Goal: Information Seeking & Learning: Check status

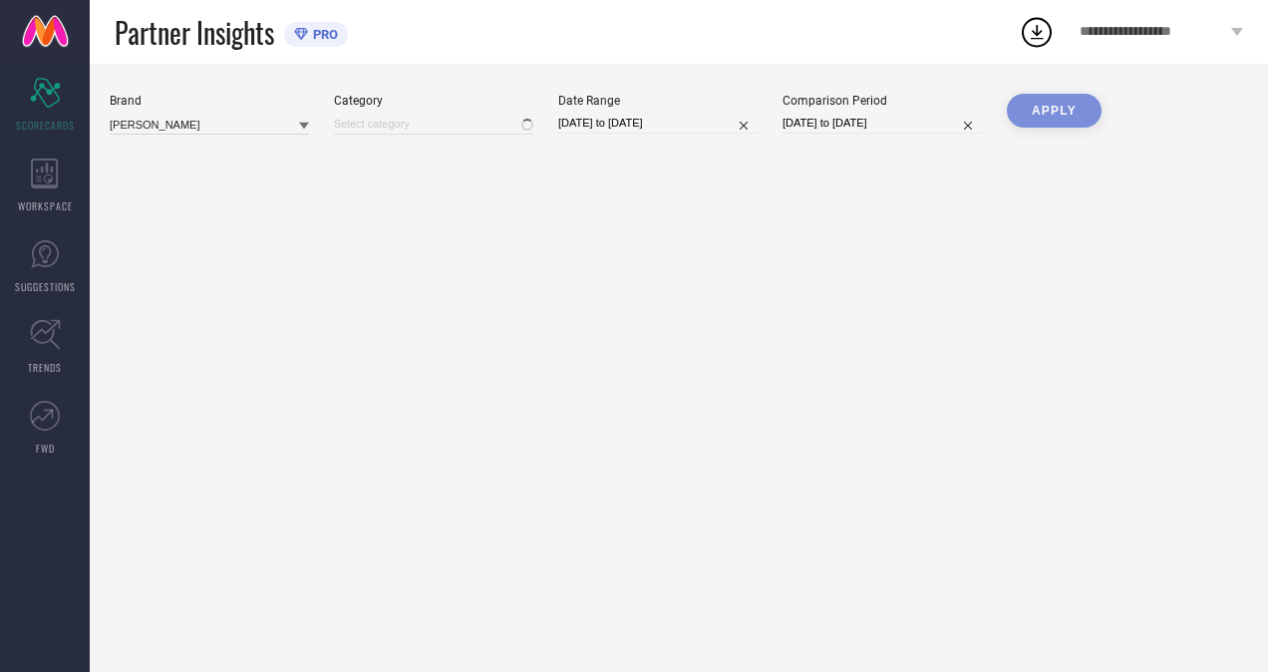
type input "All"
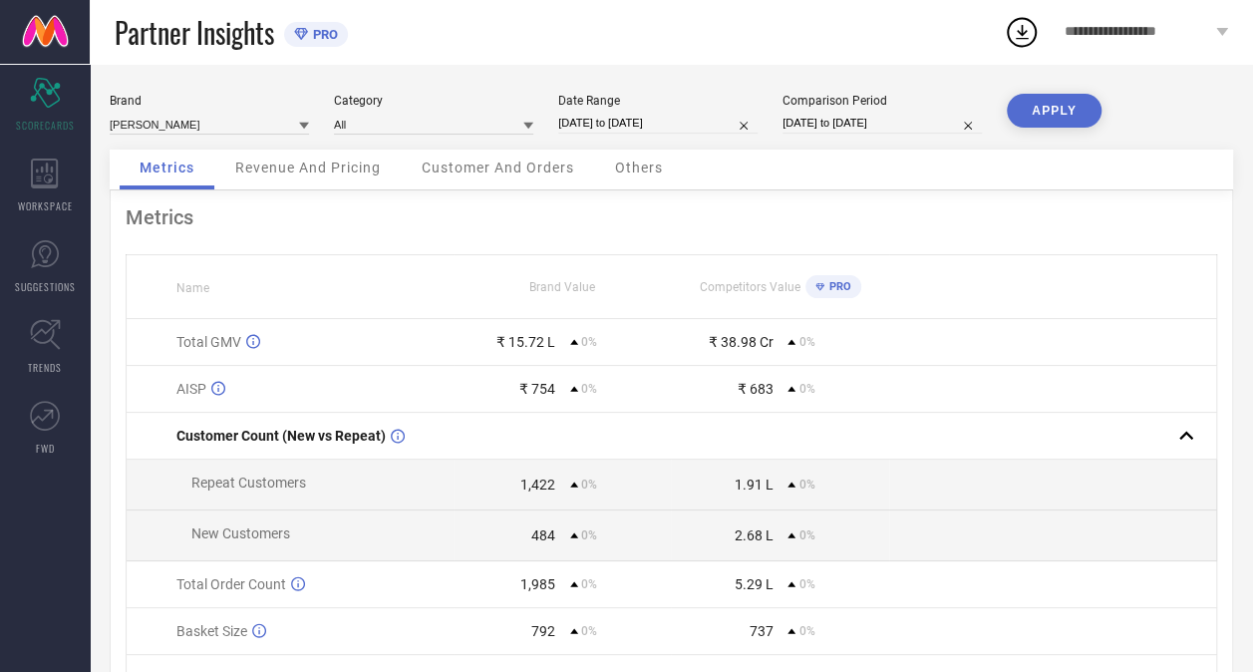
select select "7"
select select "2025"
select select "8"
select select "2025"
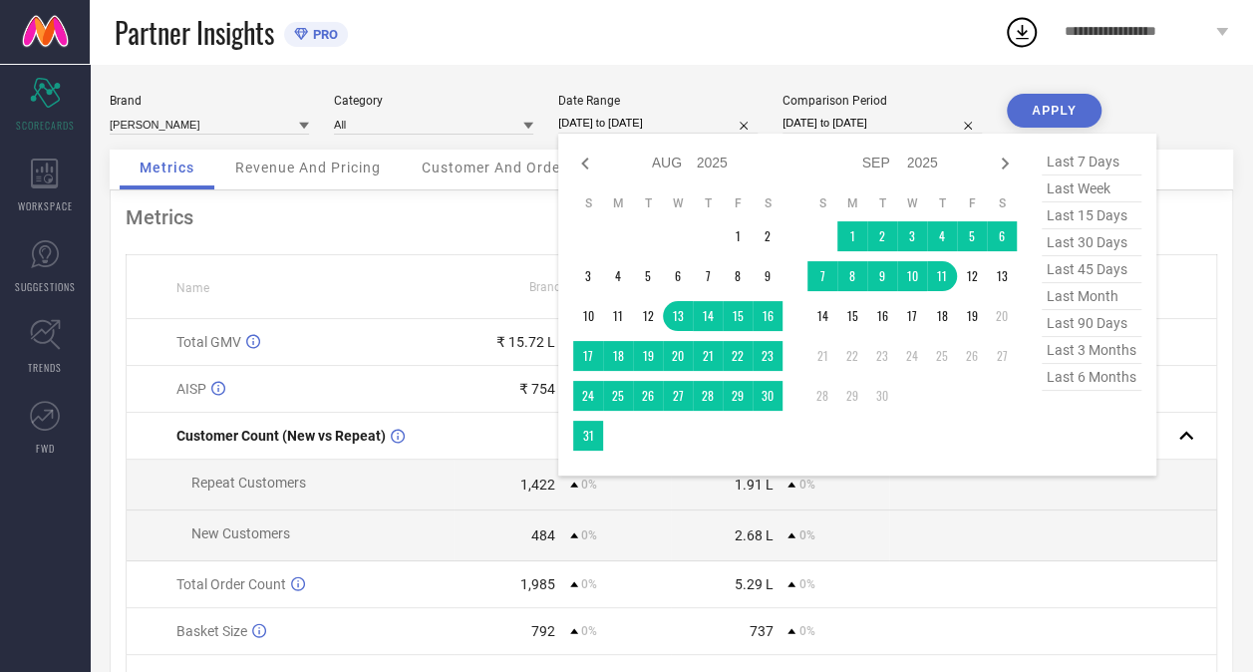
click at [591, 118] on input "[DATE] to [DATE]" at bounding box center [657, 123] width 199 height 21
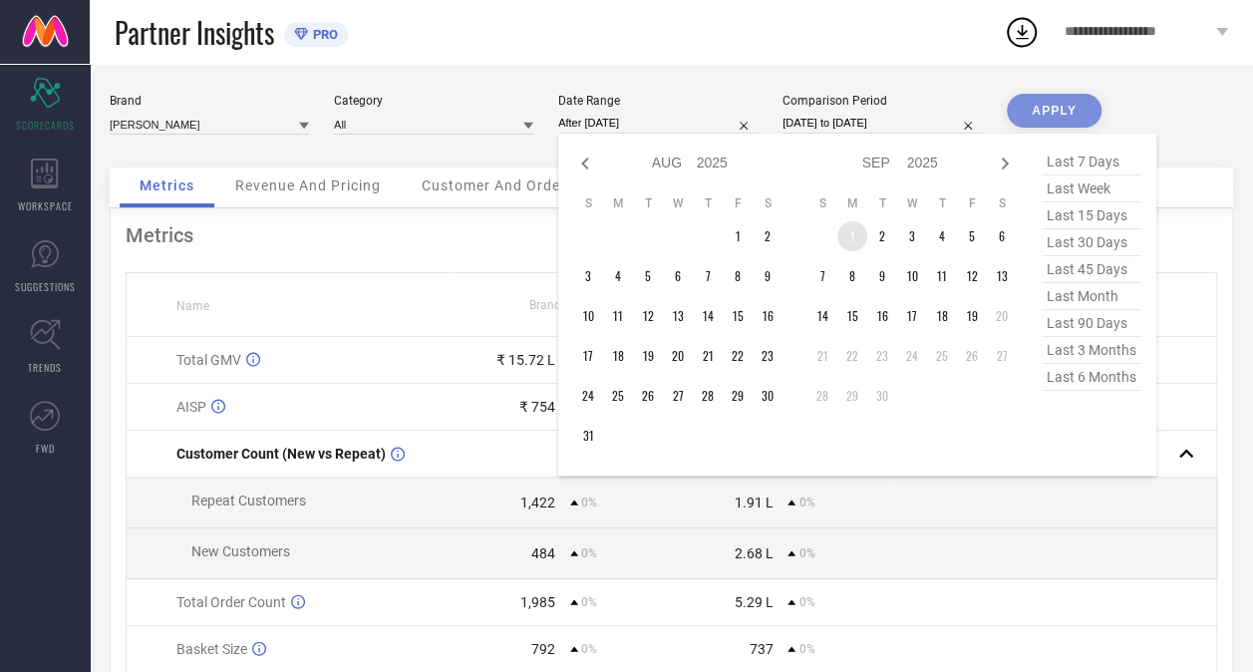
click at [857, 247] on td "1" at bounding box center [852, 236] width 30 height 30
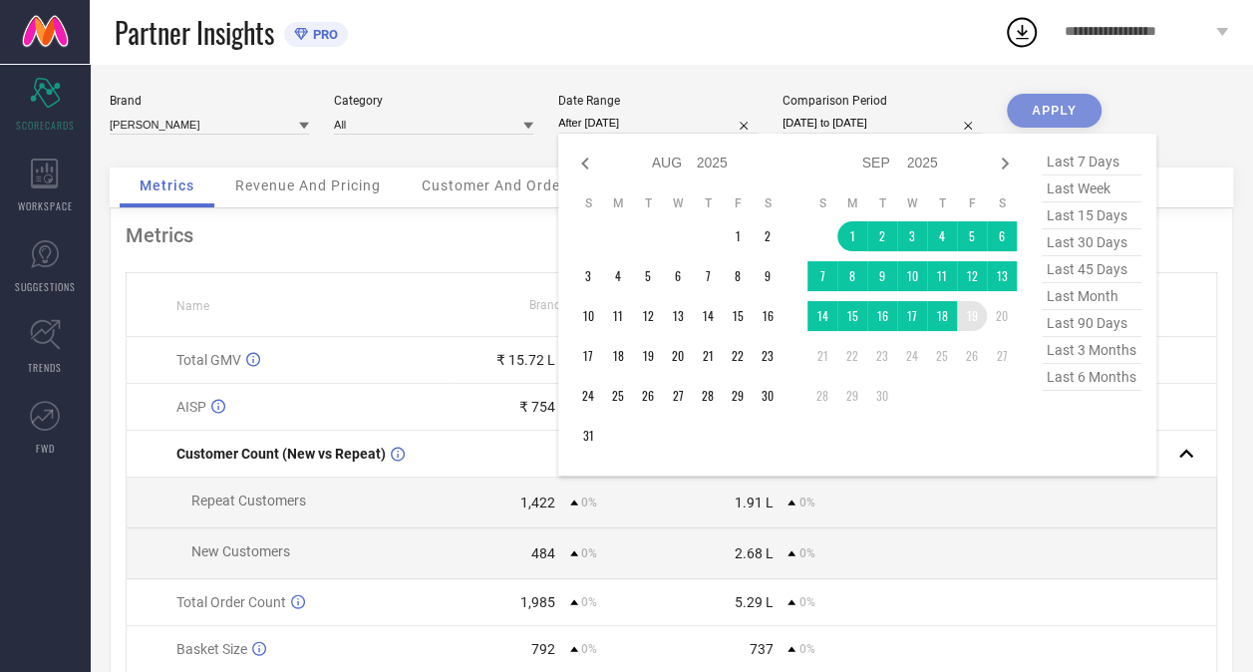
type input "[DATE] to [DATE]"
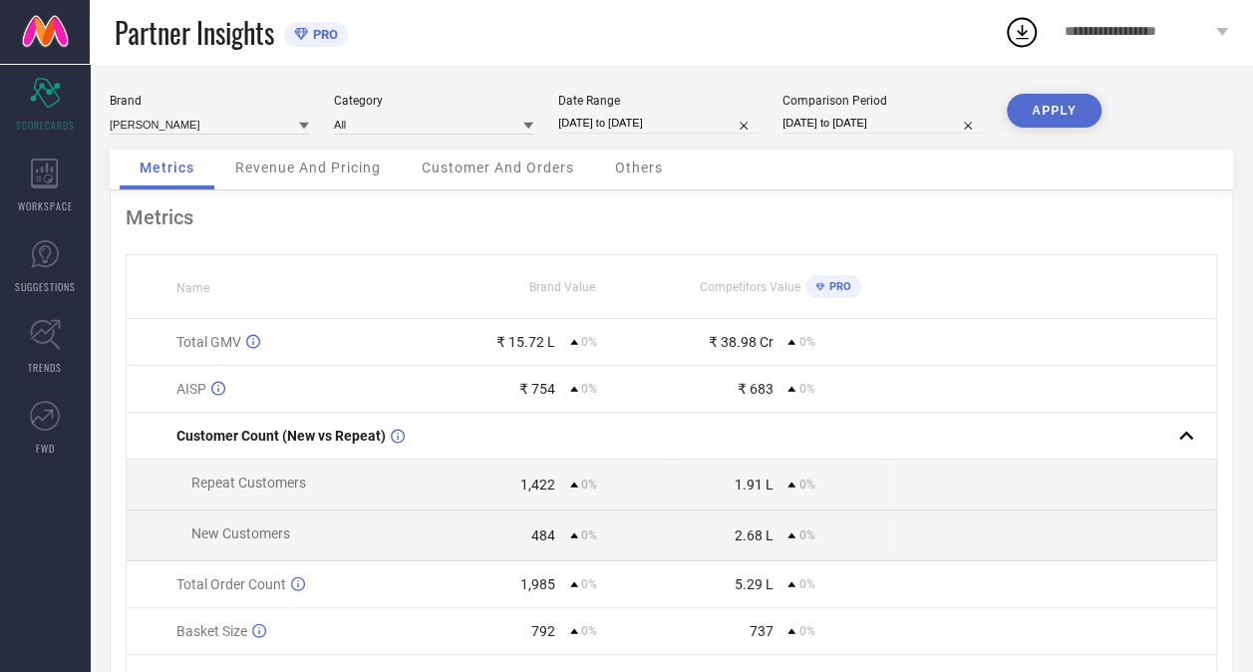
select select "7"
select select "2025"
select select "8"
select select "2025"
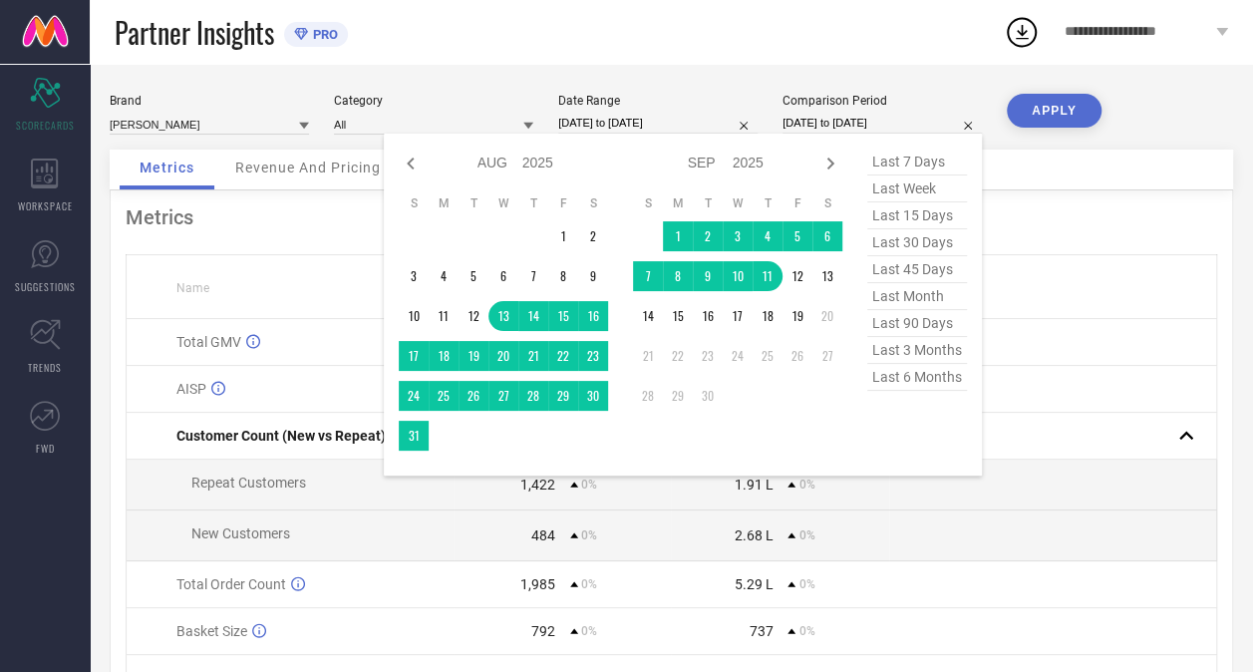
click at [837, 122] on input "[DATE] to [DATE]" at bounding box center [881, 123] width 199 height 21
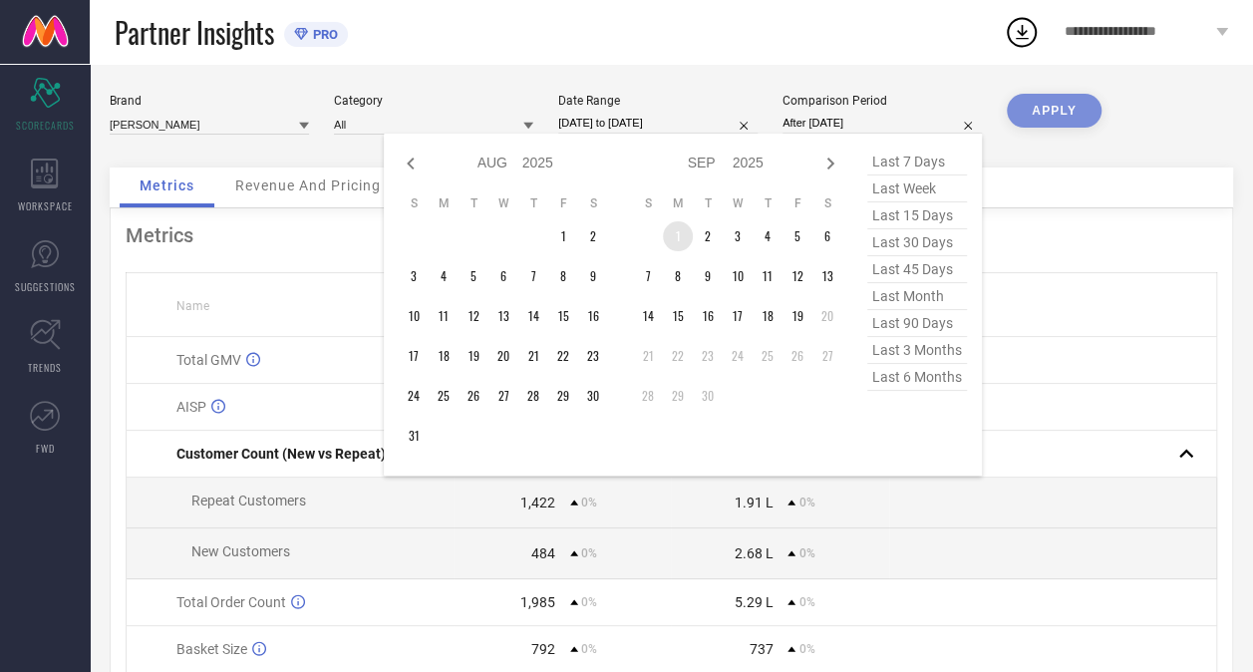
click at [683, 235] on td "1" at bounding box center [678, 236] width 30 height 30
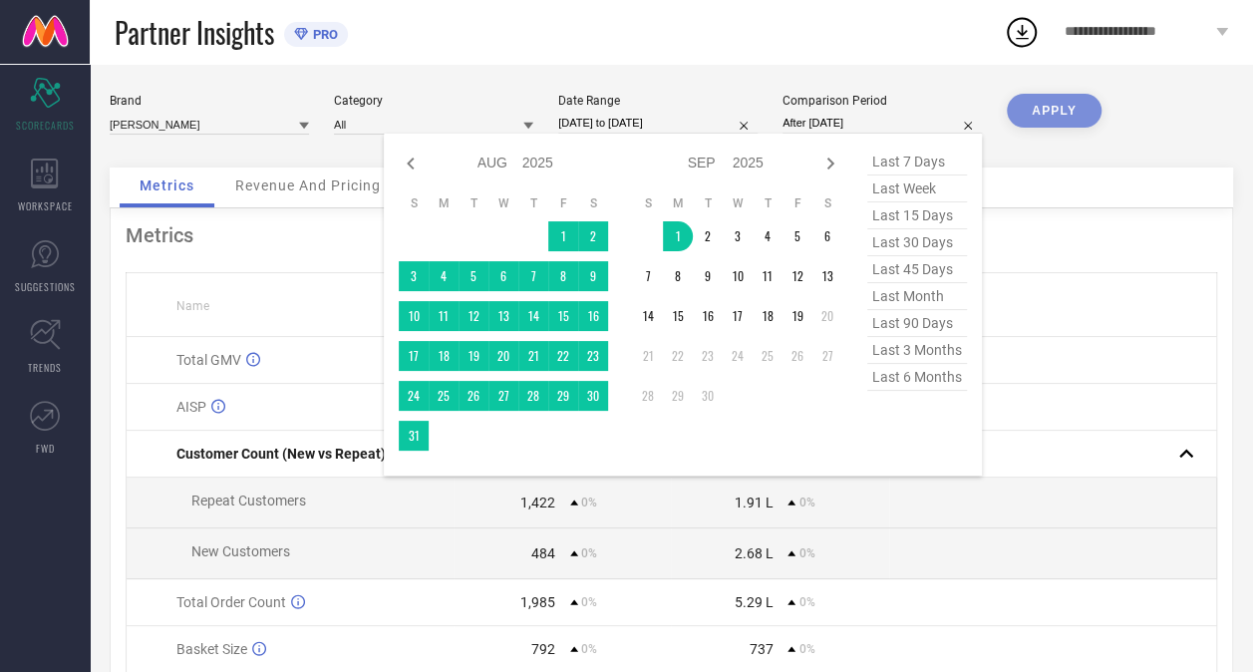
click at [851, 114] on input "After [DATE]" at bounding box center [881, 123] width 199 height 21
click at [885, 124] on input "After [DATE]" at bounding box center [881, 123] width 199 height 21
click at [831, 120] on input "After [DATE]" at bounding box center [881, 123] width 199 height 21
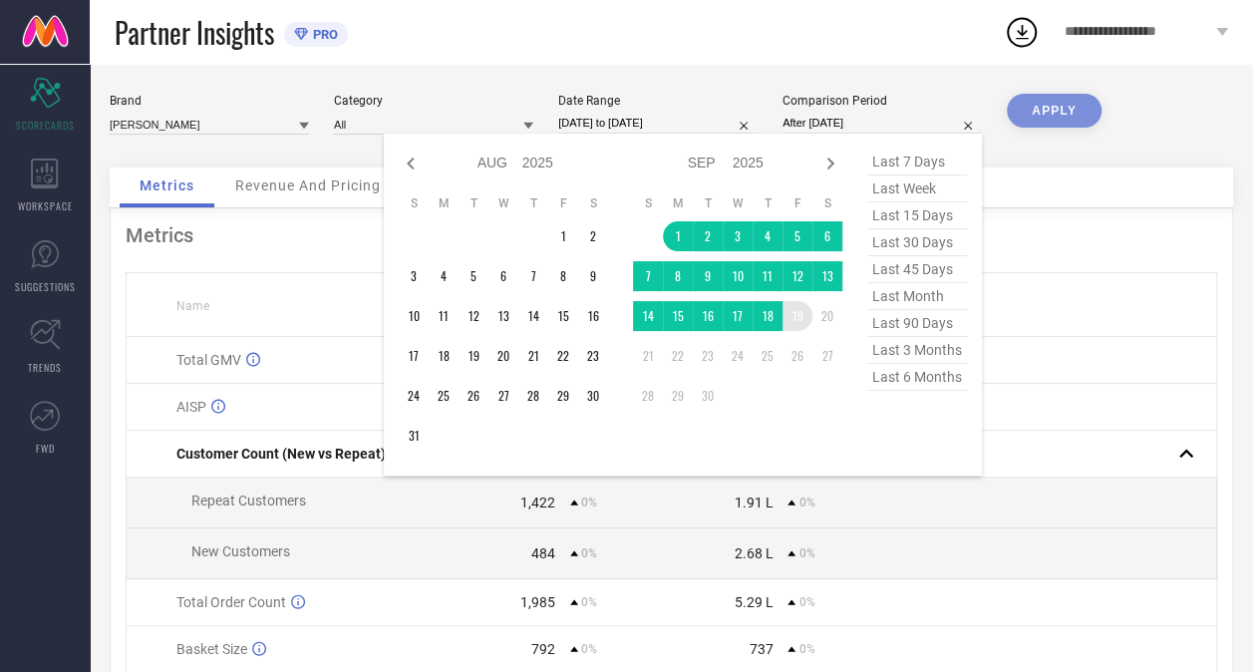
type input "[DATE] to [DATE]"
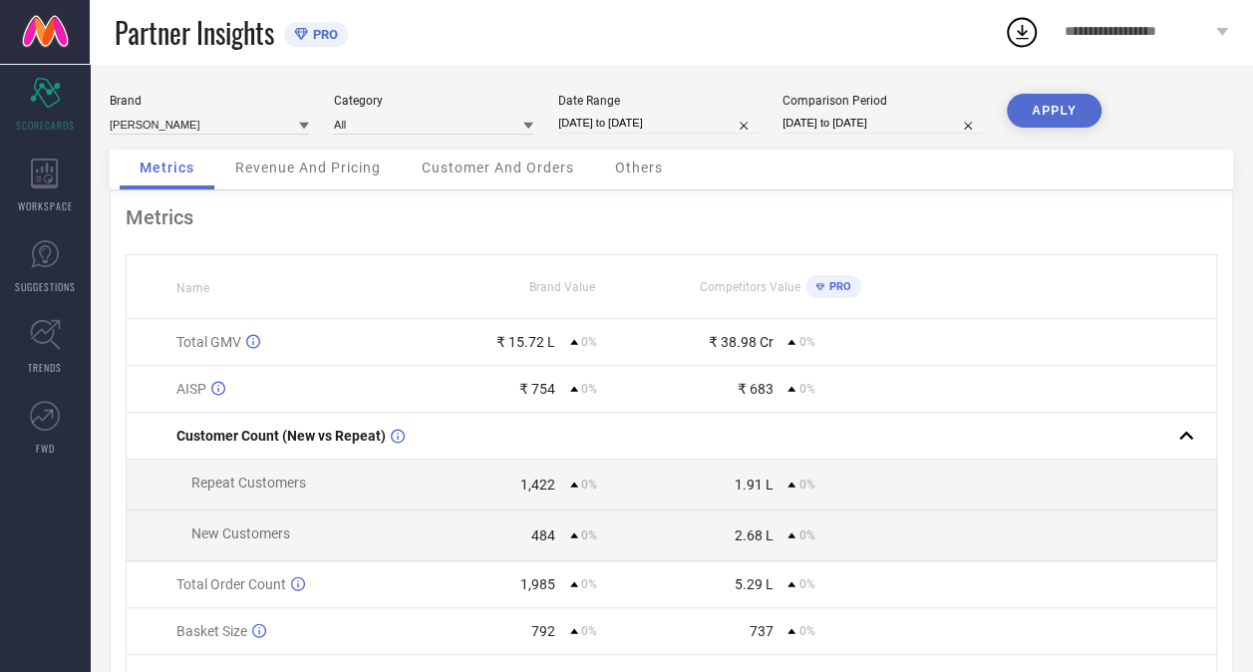
click at [1055, 110] on button "APPLY" at bounding box center [1054, 111] width 95 height 34
click at [53, 177] on icon at bounding box center [45, 173] width 28 height 30
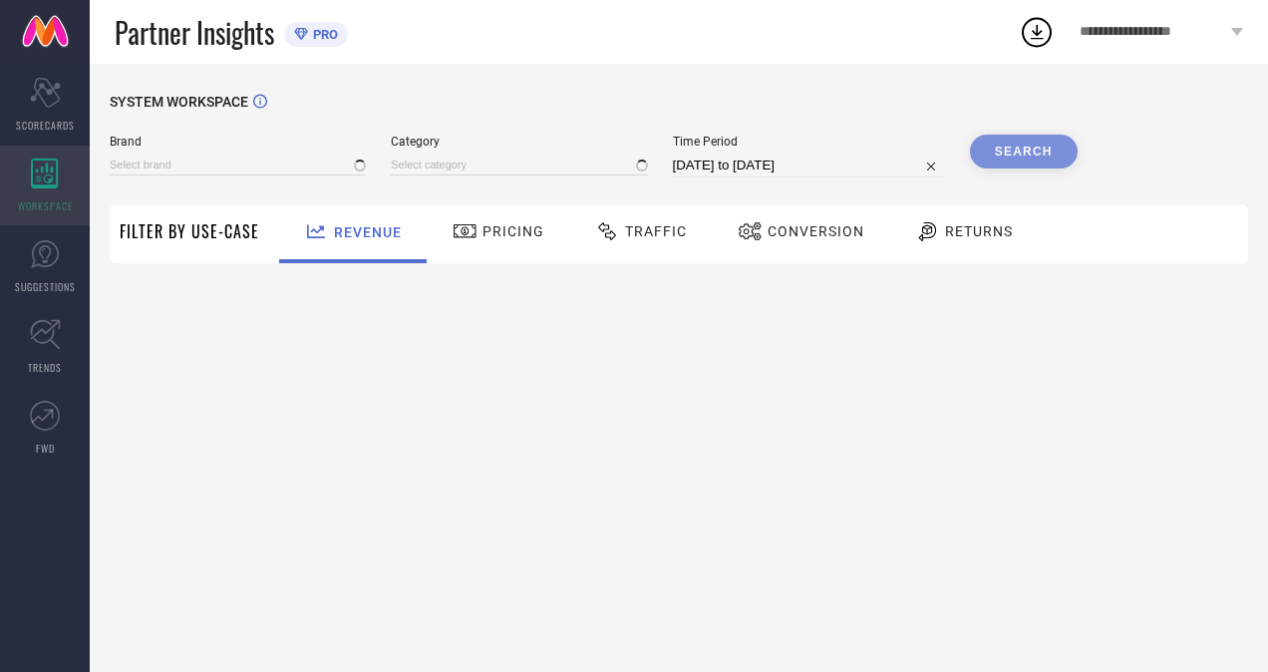
type input "[PERSON_NAME]"
type input "All"
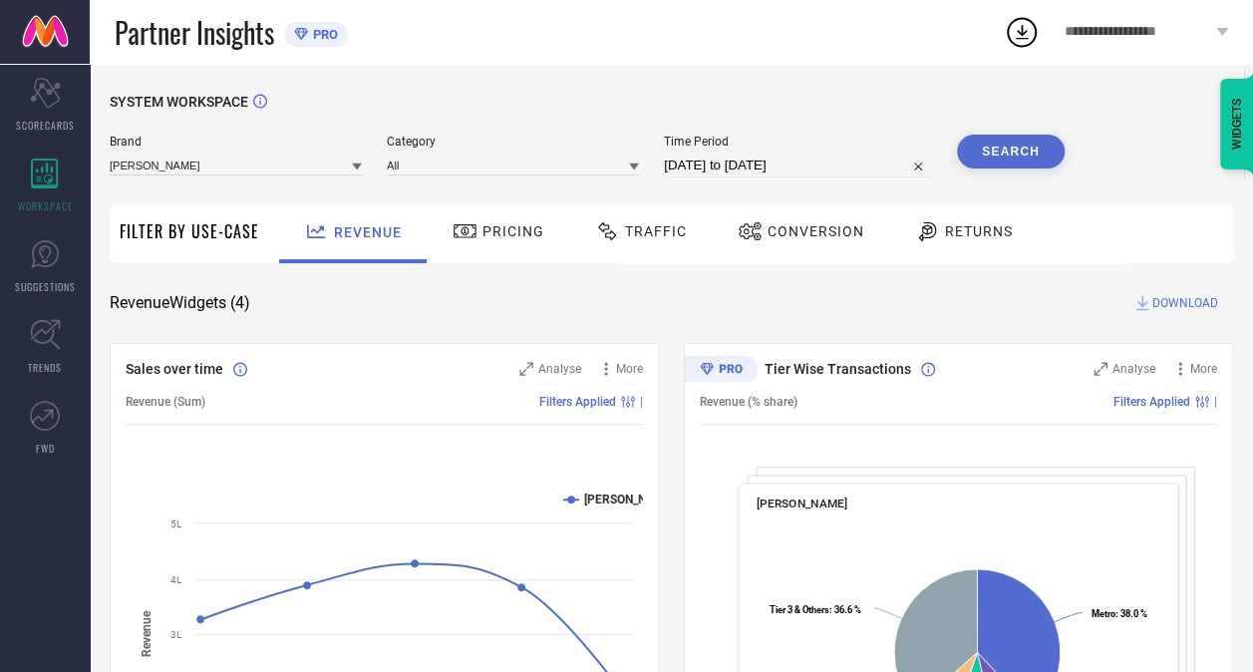
click at [817, 232] on span "Conversion" at bounding box center [815, 231] width 97 height 16
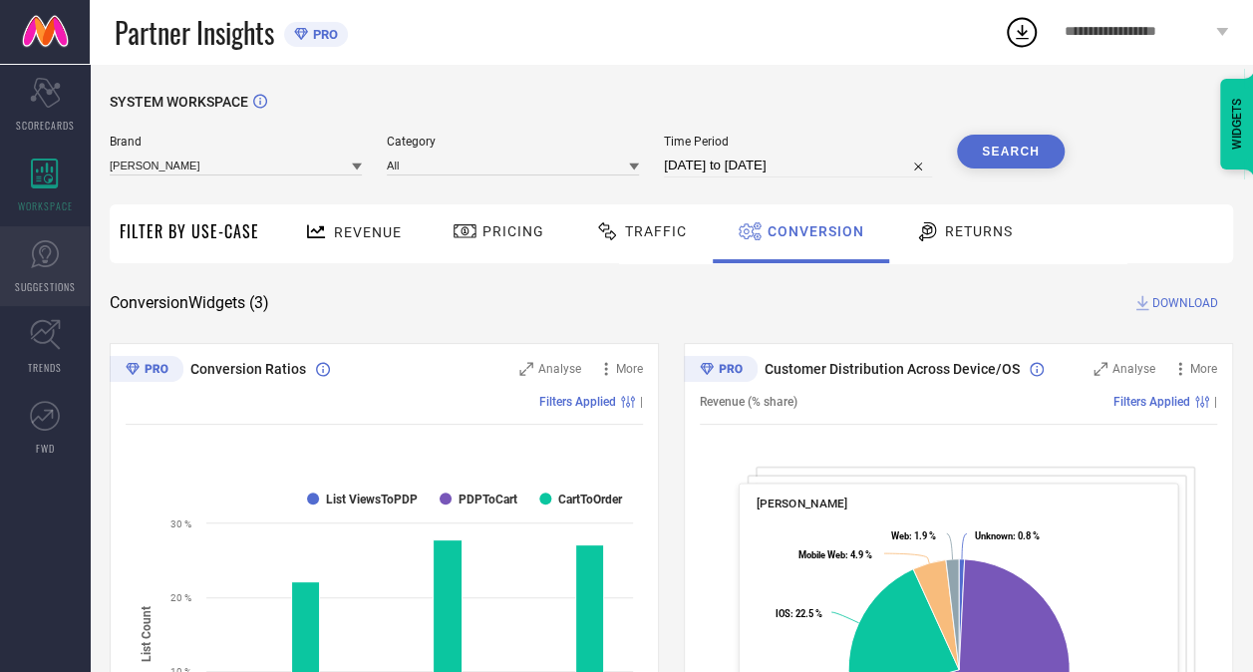
click at [55, 252] on icon at bounding box center [45, 254] width 30 height 30
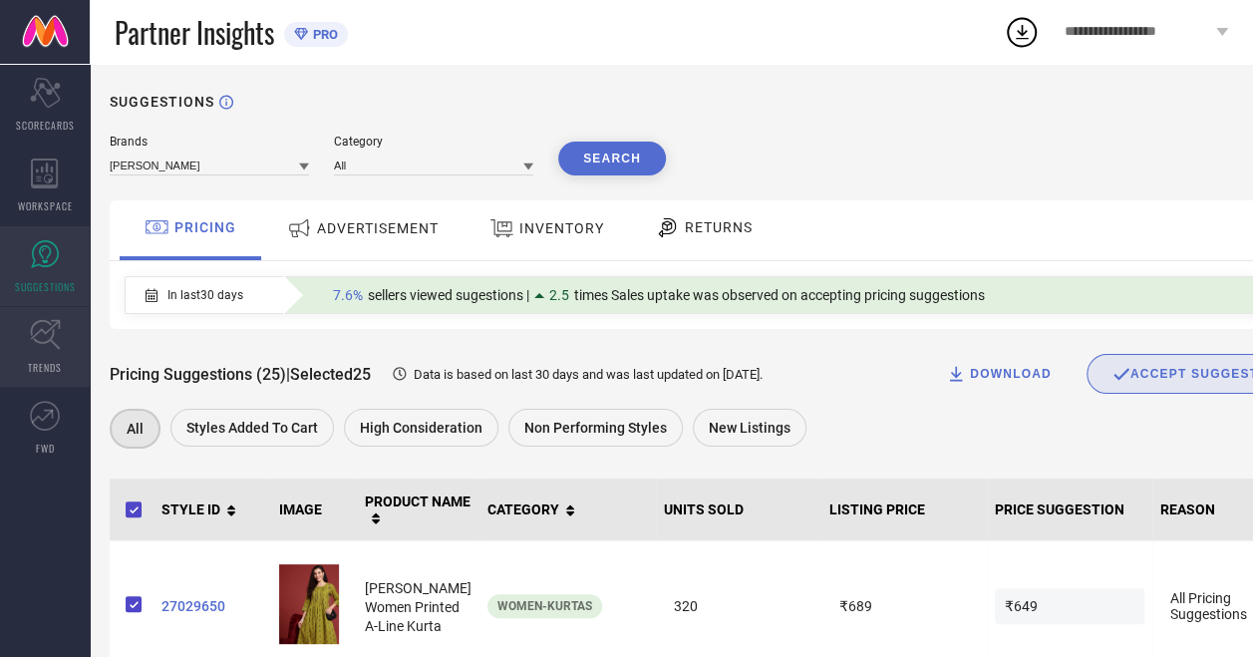
click at [48, 327] on icon at bounding box center [45, 334] width 31 height 31
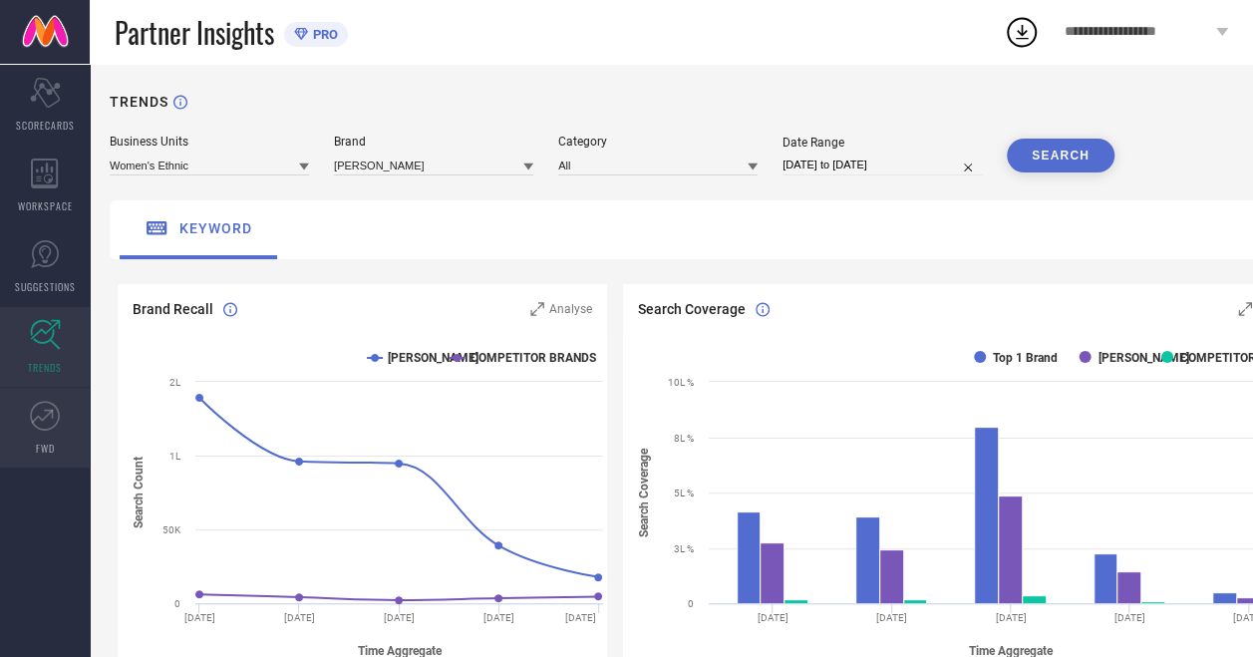
click at [48, 413] on icon at bounding box center [43, 416] width 22 height 14
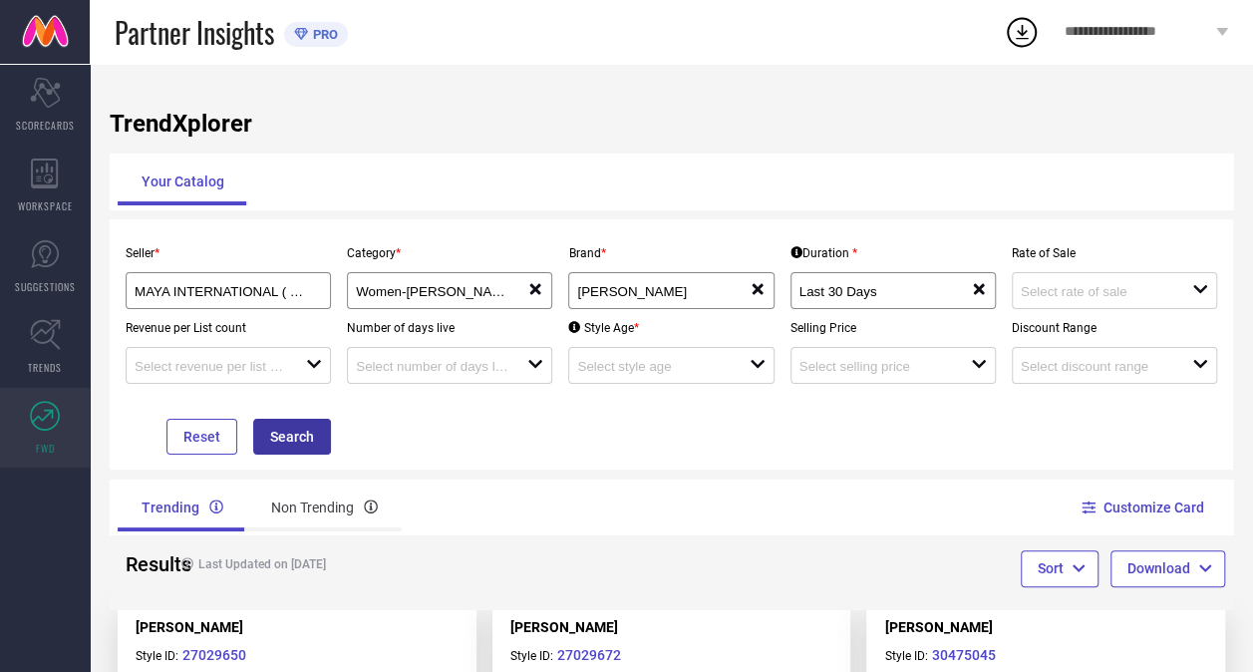
click at [303, 437] on button "Search" at bounding box center [292, 437] width 78 height 36
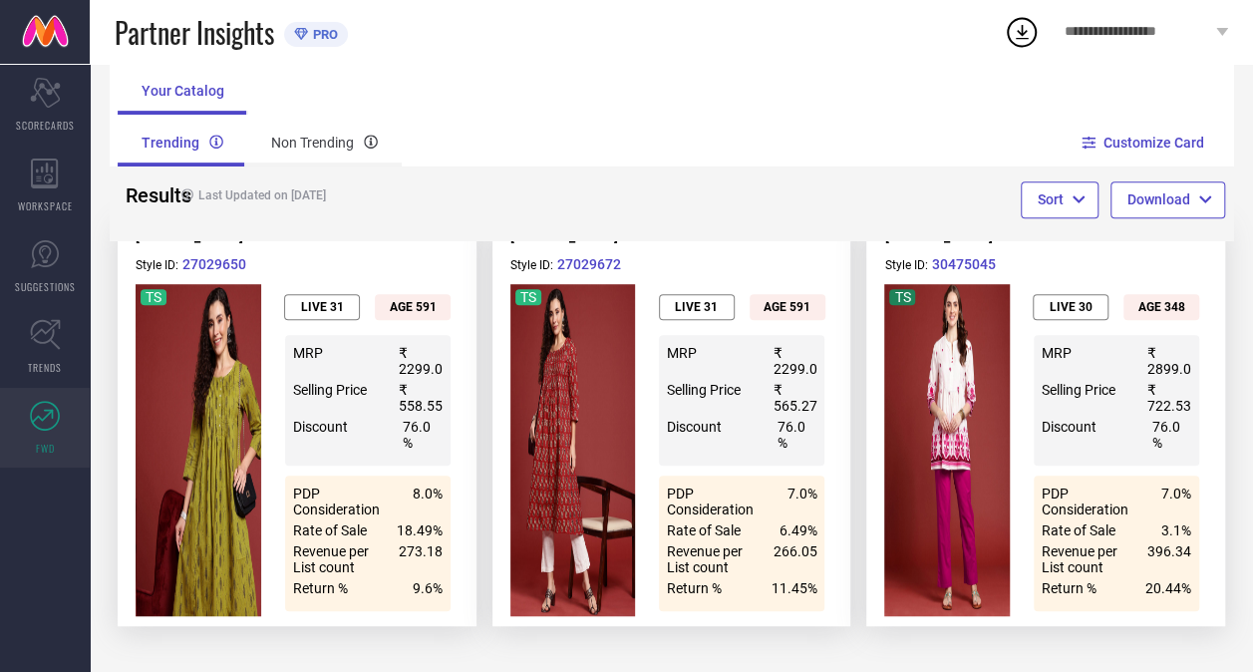
scroll to position [400, 0]
click at [291, 142] on div "Non Trending" at bounding box center [324, 143] width 154 height 48
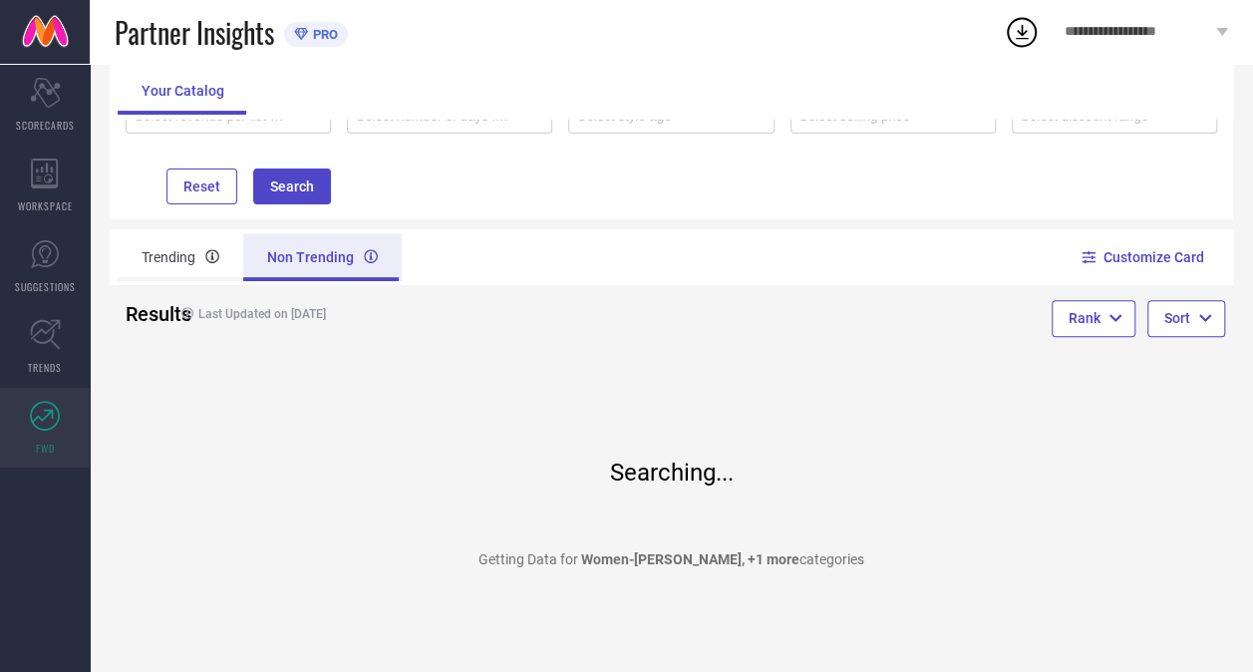
scroll to position [252, 0]
click at [176, 260] on div "Trending" at bounding box center [181, 257] width 126 height 48
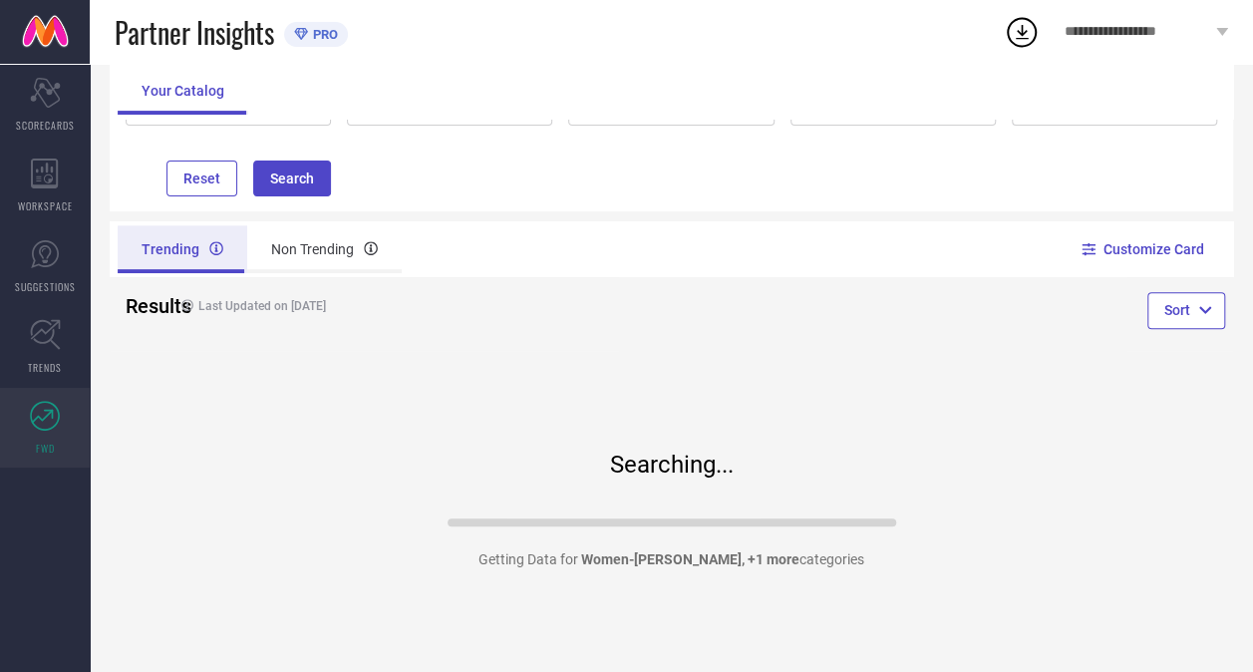
scroll to position [400, 0]
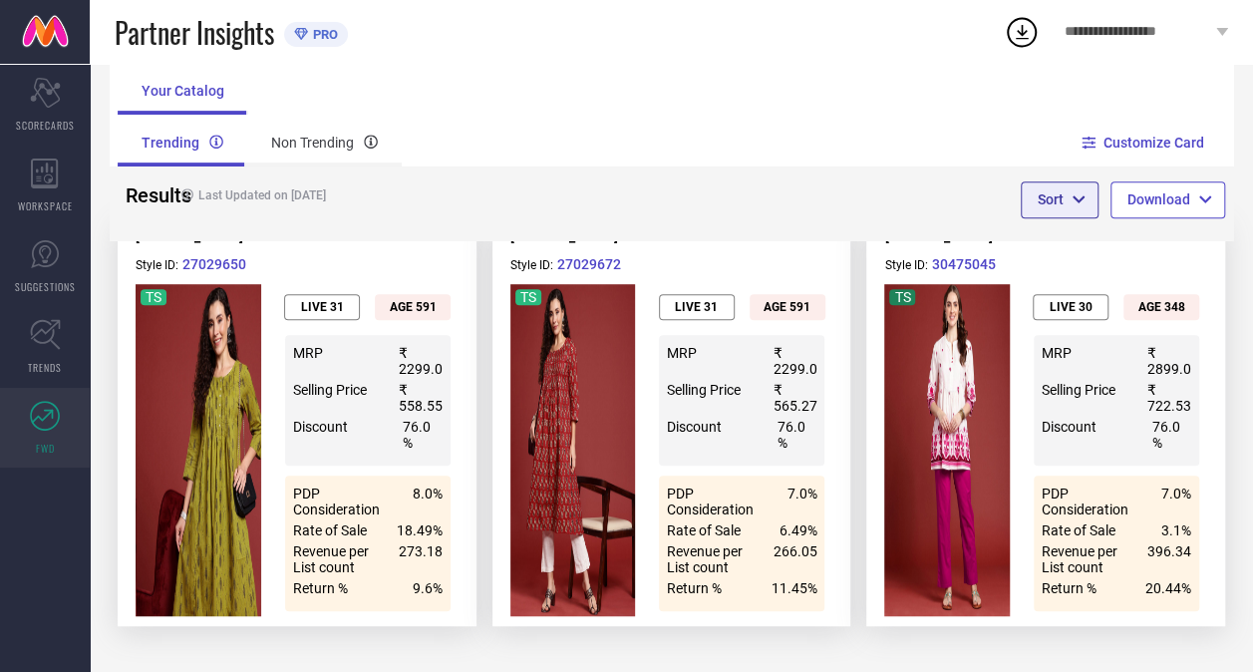
click at [1080, 197] on icon "button" at bounding box center [1079, 199] width 14 height 14
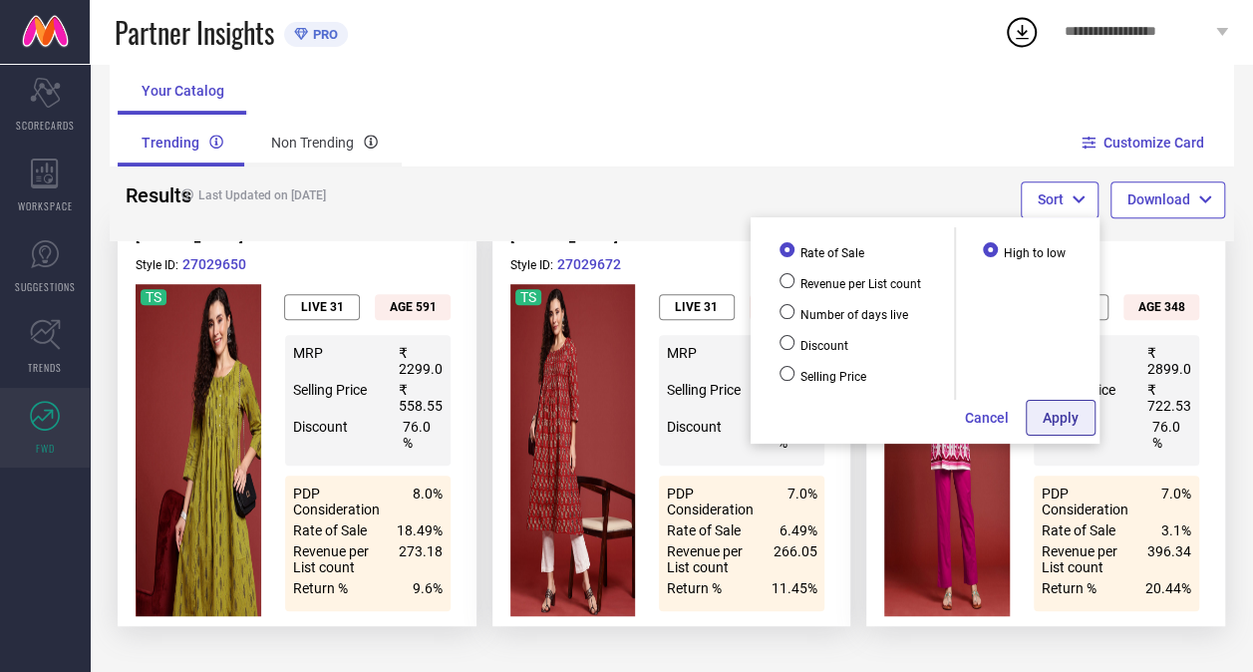
click at [1053, 423] on button "Apply" at bounding box center [1061, 418] width 70 height 36
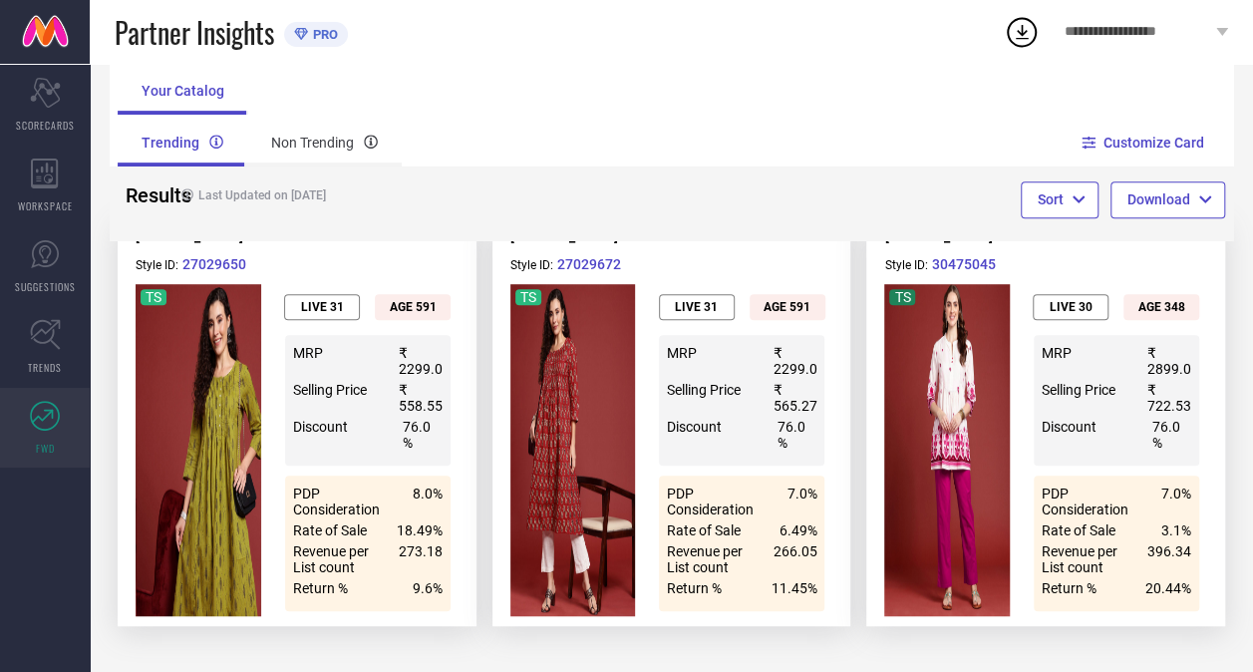
scroll to position [0, 0]
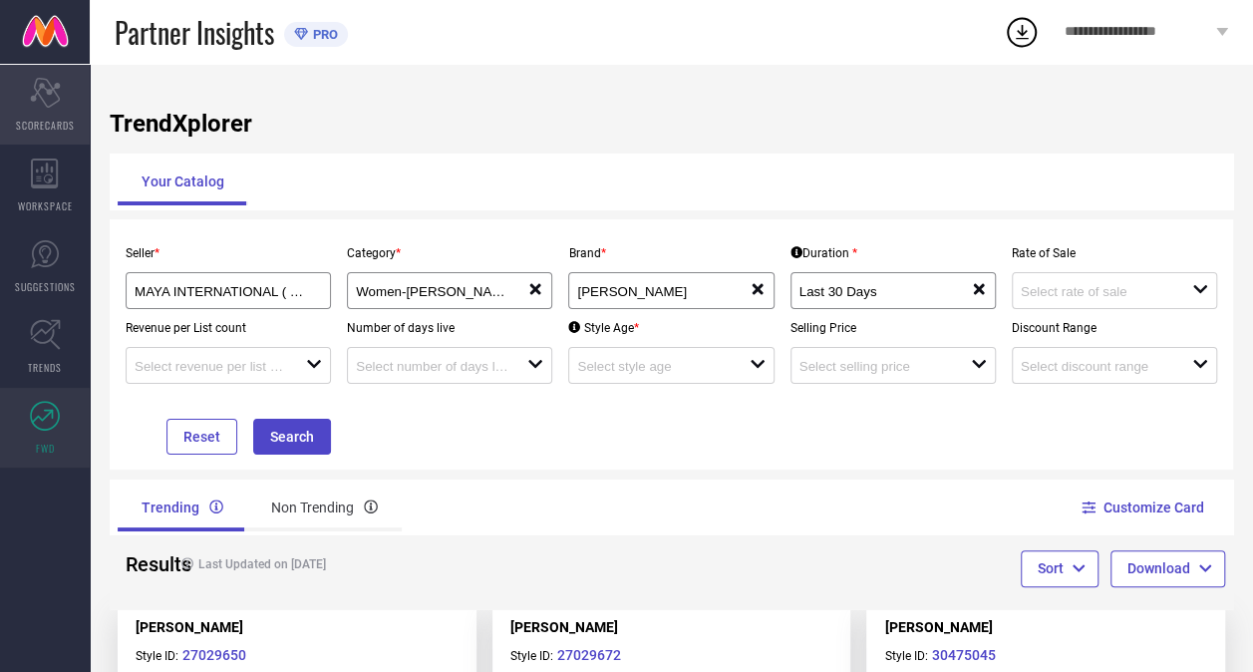
click at [46, 91] on icon at bounding box center [45, 93] width 30 height 30
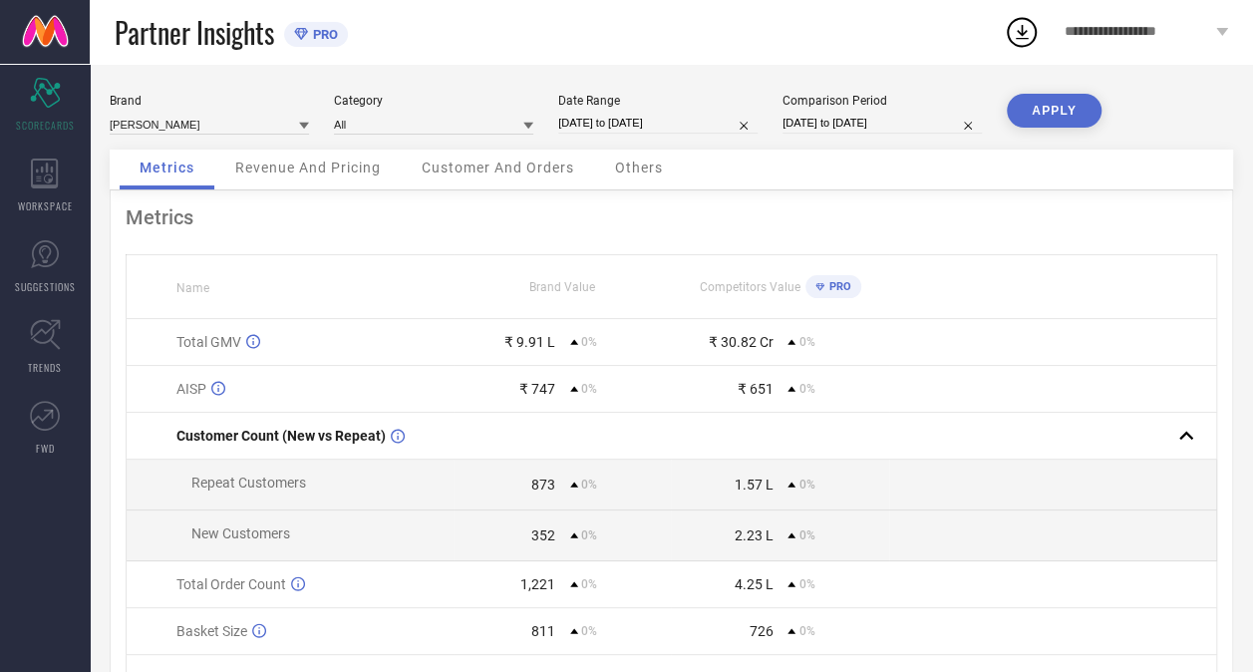
select select "8"
select select "2025"
select select "9"
select select "2025"
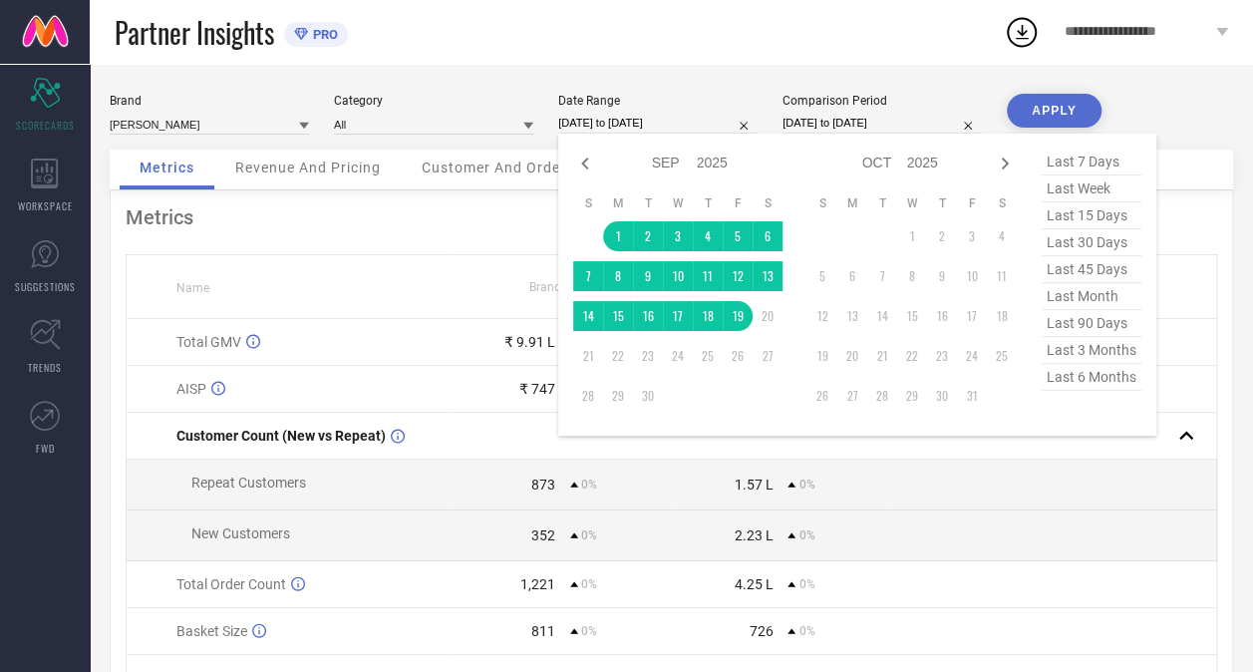
click at [598, 123] on input "[DATE] to [DATE]" at bounding box center [657, 123] width 199 height 21
click at [1073, 386] on span "last 6 months" at bounding box center [1092, 377] width 100 height 27
type input "[DATE] to [DATE]"
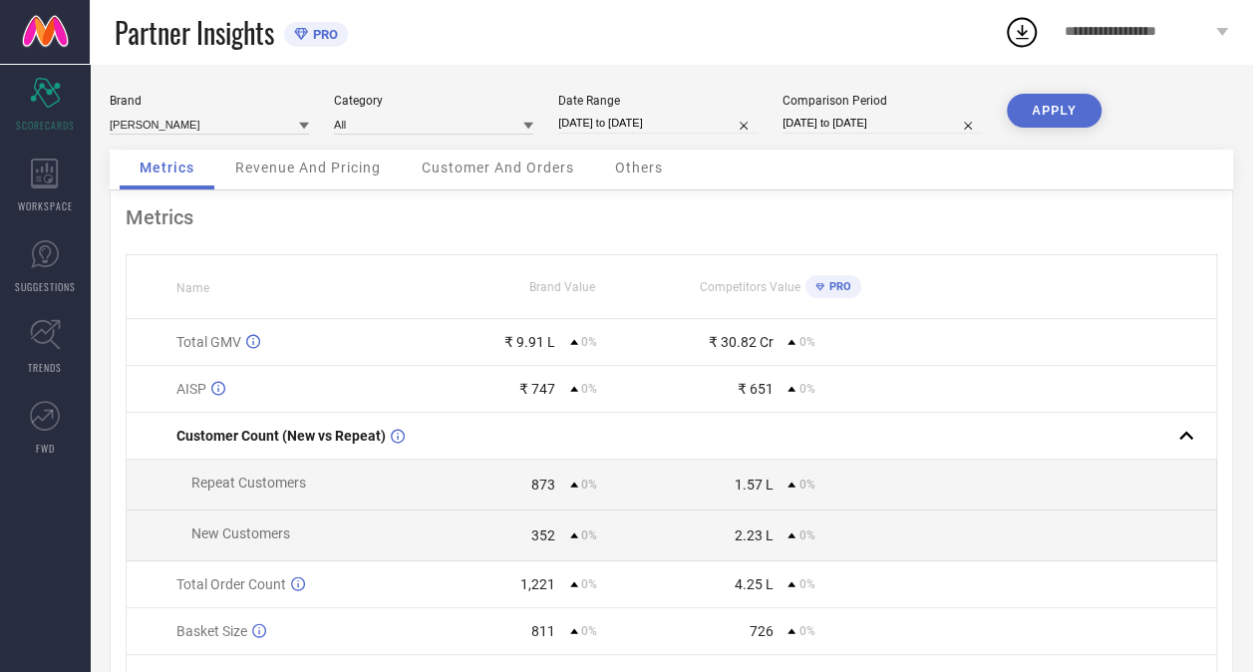
select select "2"
select select "2025"
select select "3"
select select "2025"
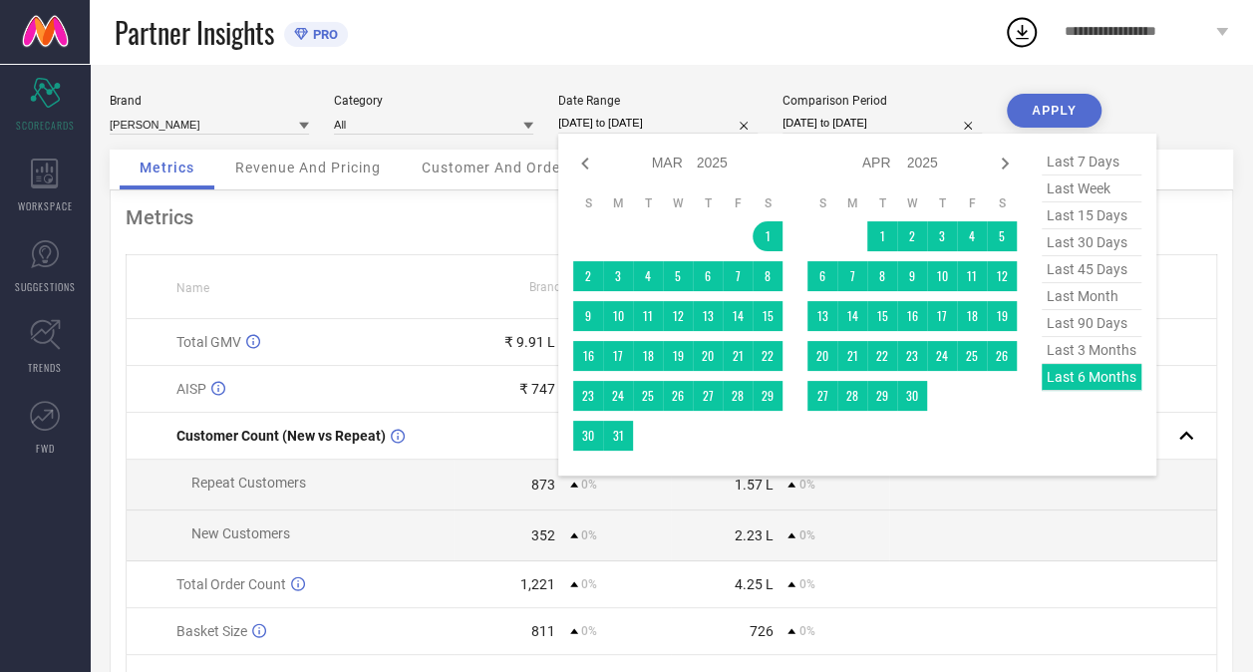
click at [594, 122] on input "[DATE] to [DATE]" at bounding box center [657, 123] width 199 height 21
type input "After [DATE]"
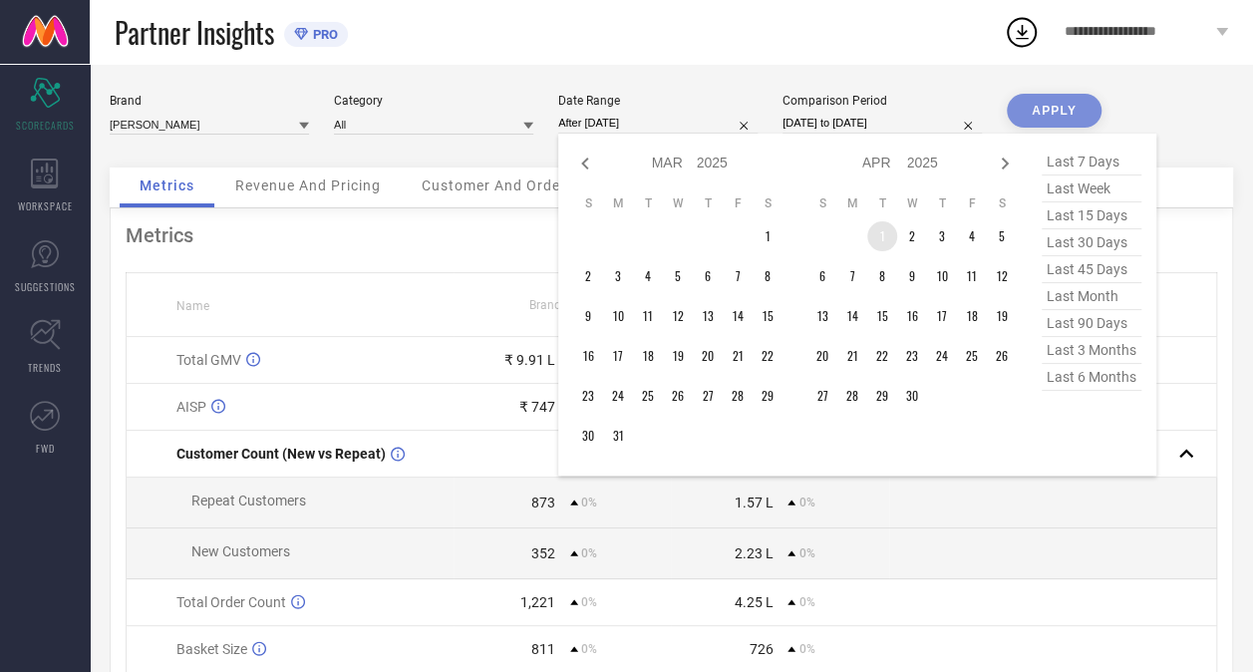
click at [882, 236] on td "1" at bounding box center [882, 236] width 30 height 30
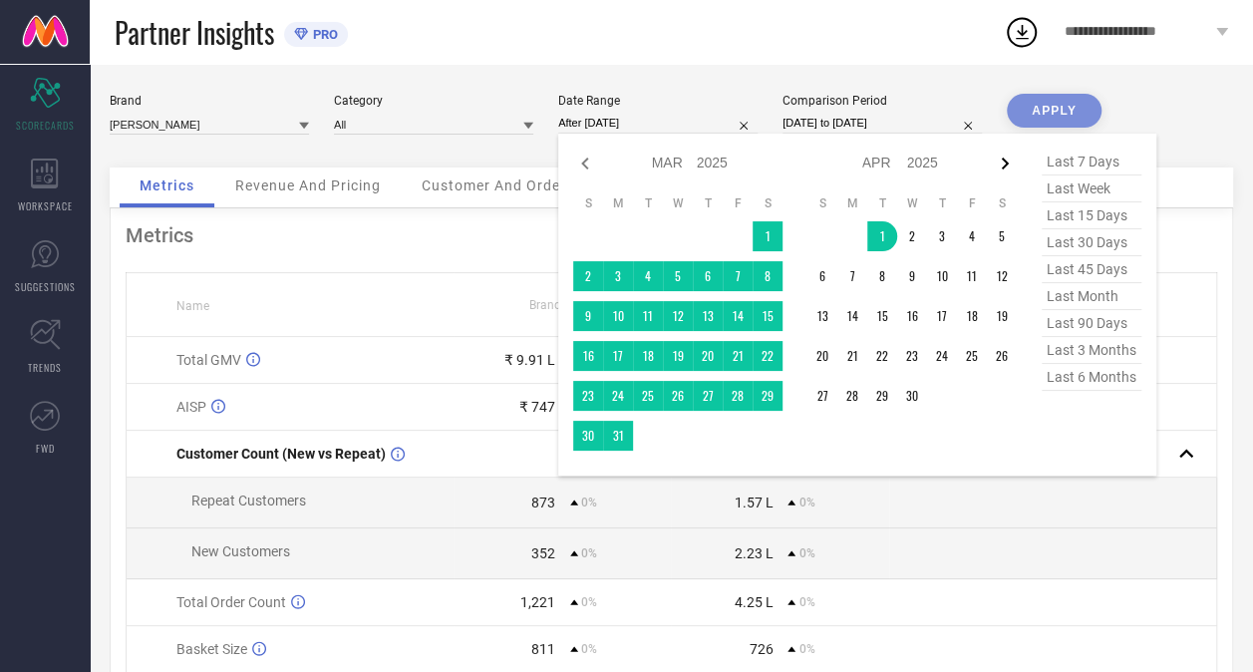
click at [1006, 163] on icon at bounding box center [1005, 163] width 7 height 12
select select "3"
select select "2025"
select select "4"
select select "2025"
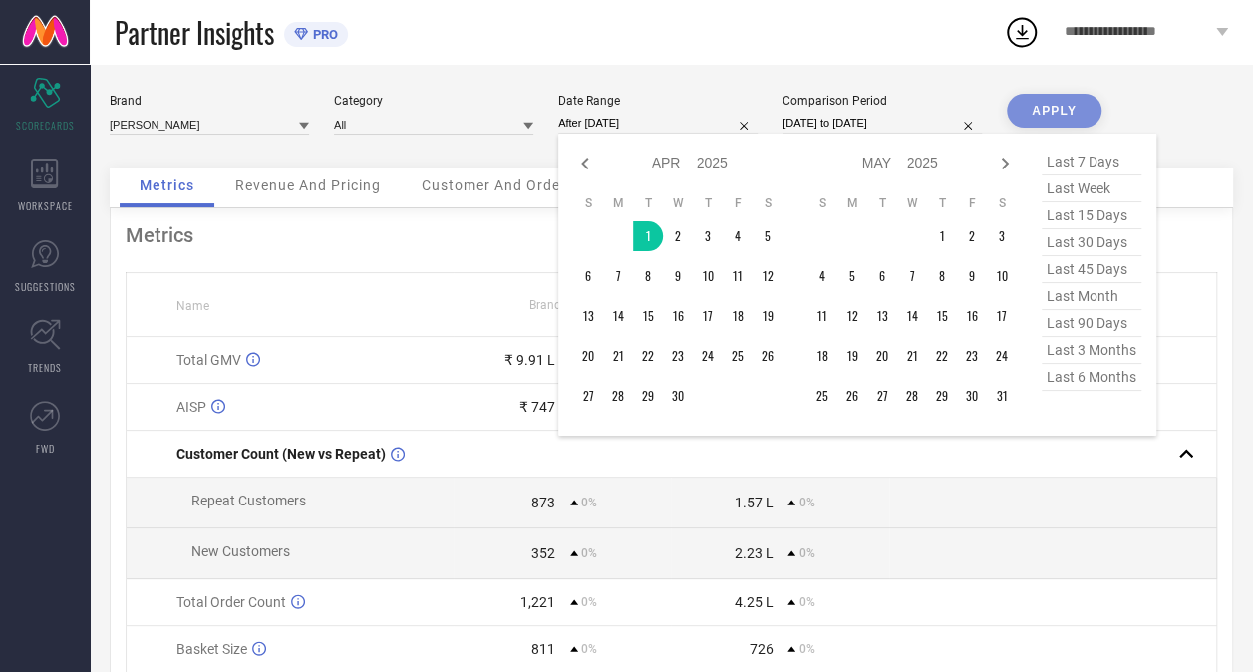
click at [1006, 163] on icon at bounding box center [1005, 163] width 7 height 12
select select "4"
select select "2025"
select select "5"
select select "2025"
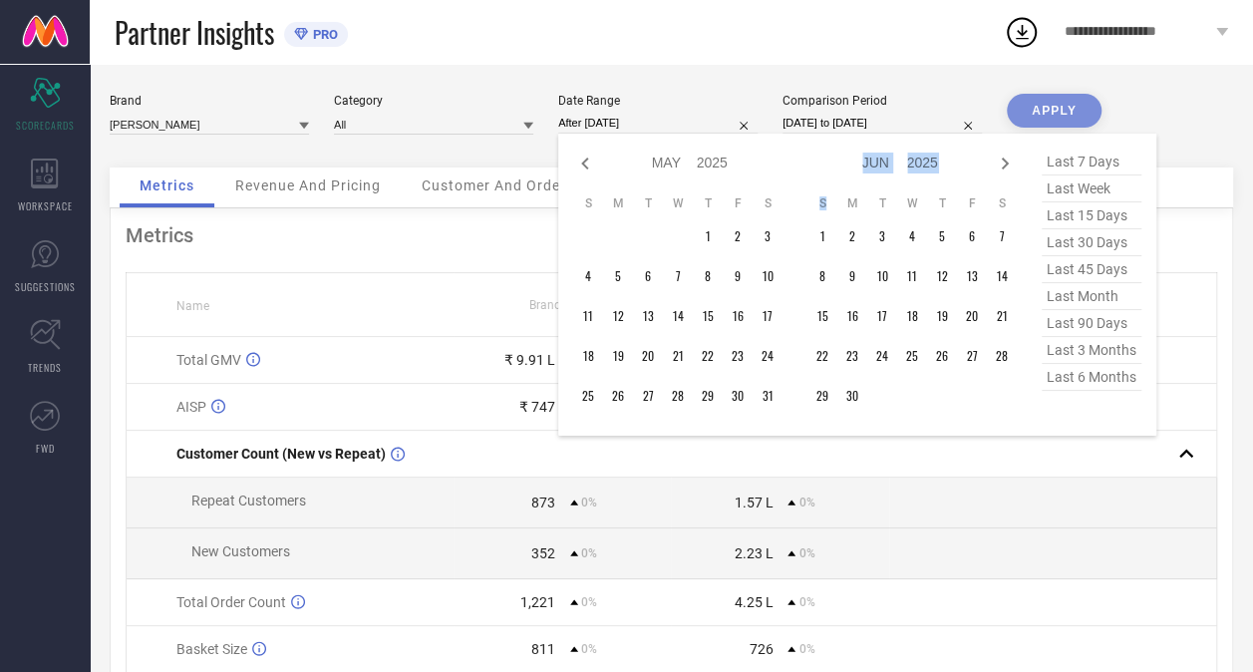
click at [1006, 163] on icon at bounding box center [1005, 163] width 7 height 12
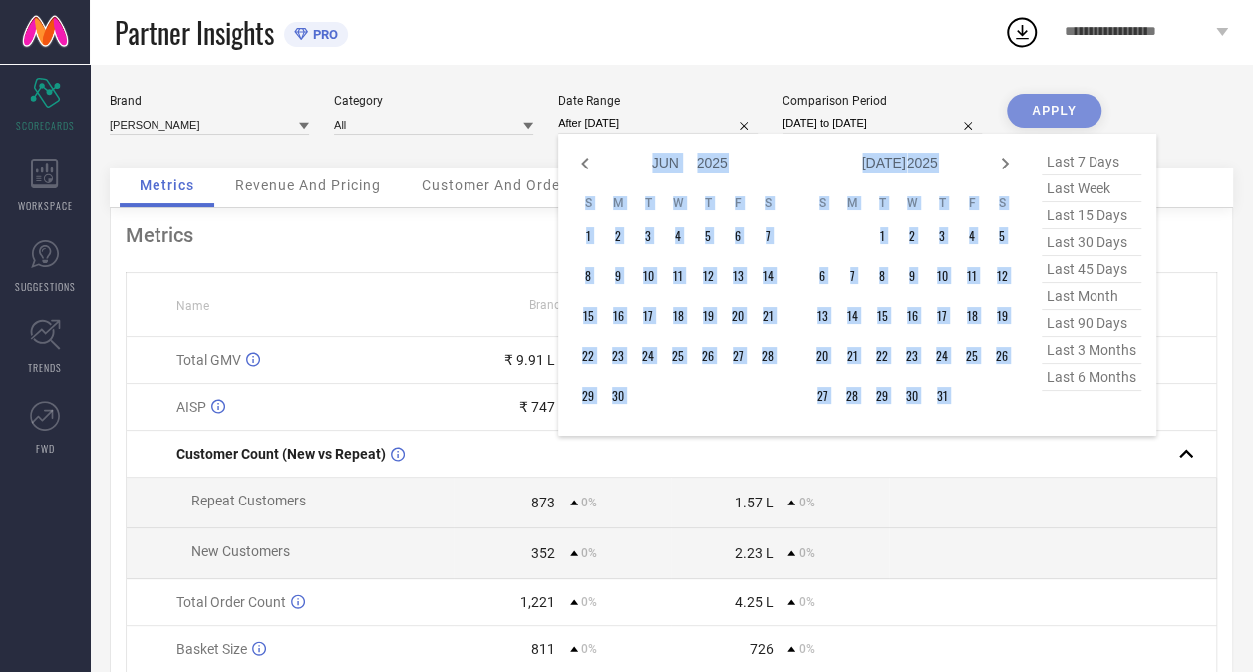
click at [1006, 163] on icon at bounding box center [1005, 163] width 7 height 12
select select "6"
select select "2025"
select select "7"
select select "2025"
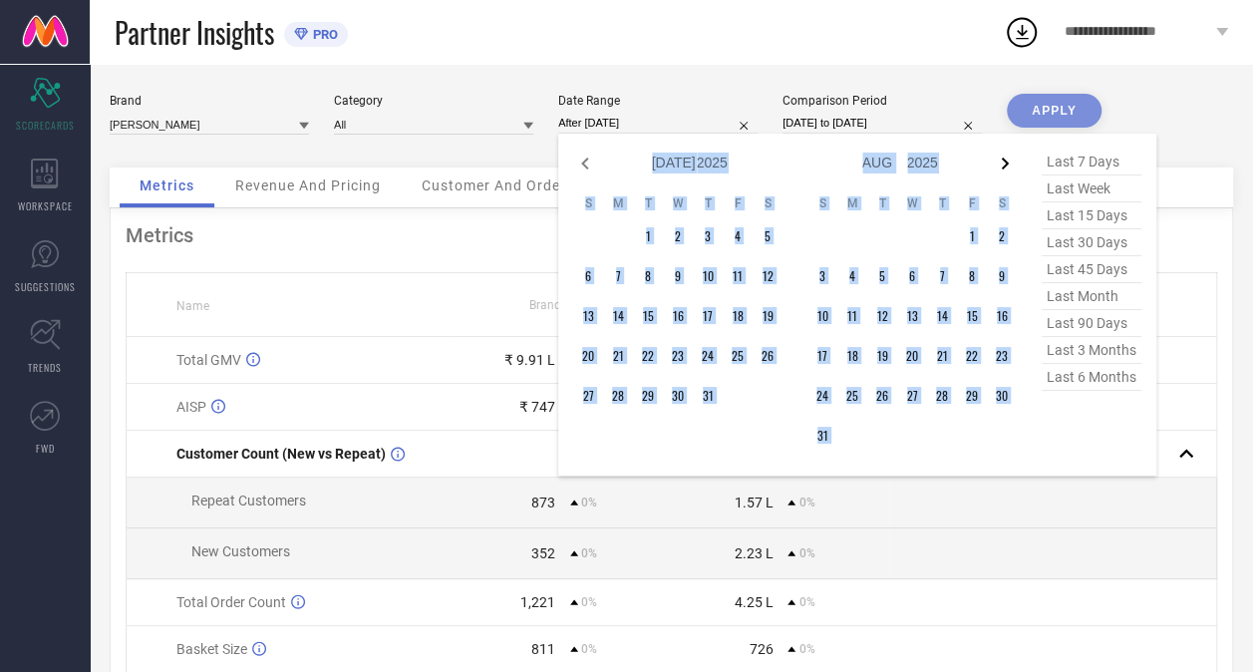
click at [1006, 163] on icon at bounding box center [1005, 163] width 7 height 12
select select "7"
select select "2025"
select select "8"
select select "2025"
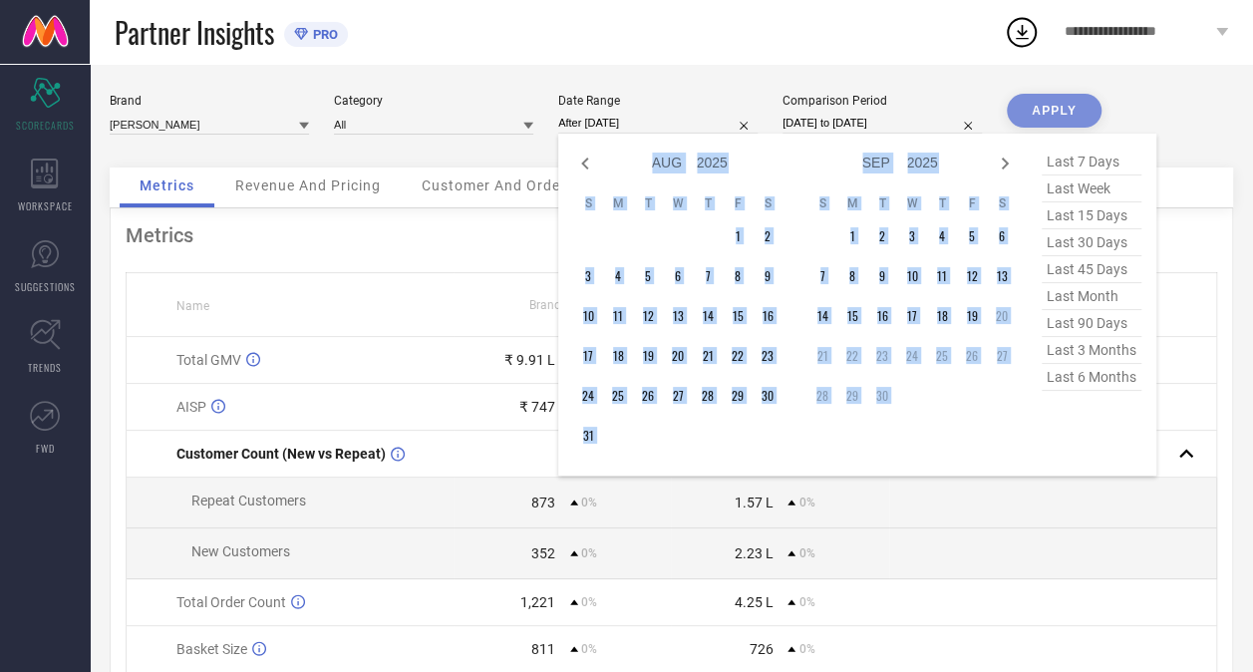
click at [855, 358] on td "22" at bounding box center [852, 356] width 30 height 30
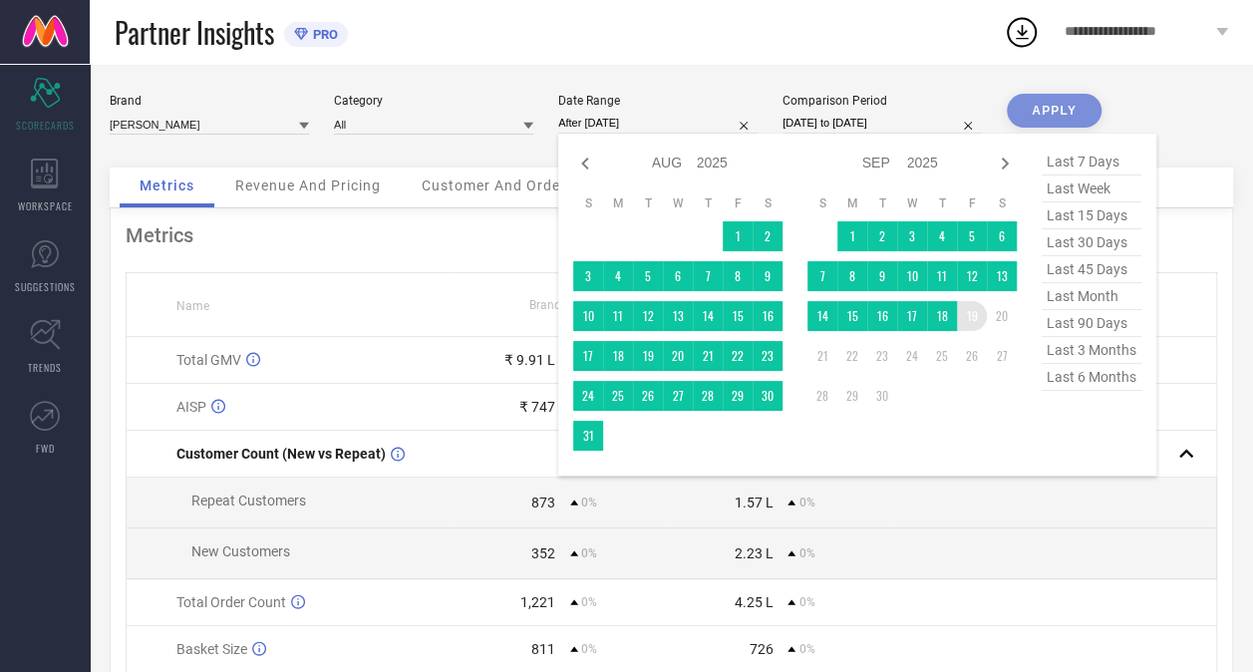
type input "[DATE] to [DATE]"
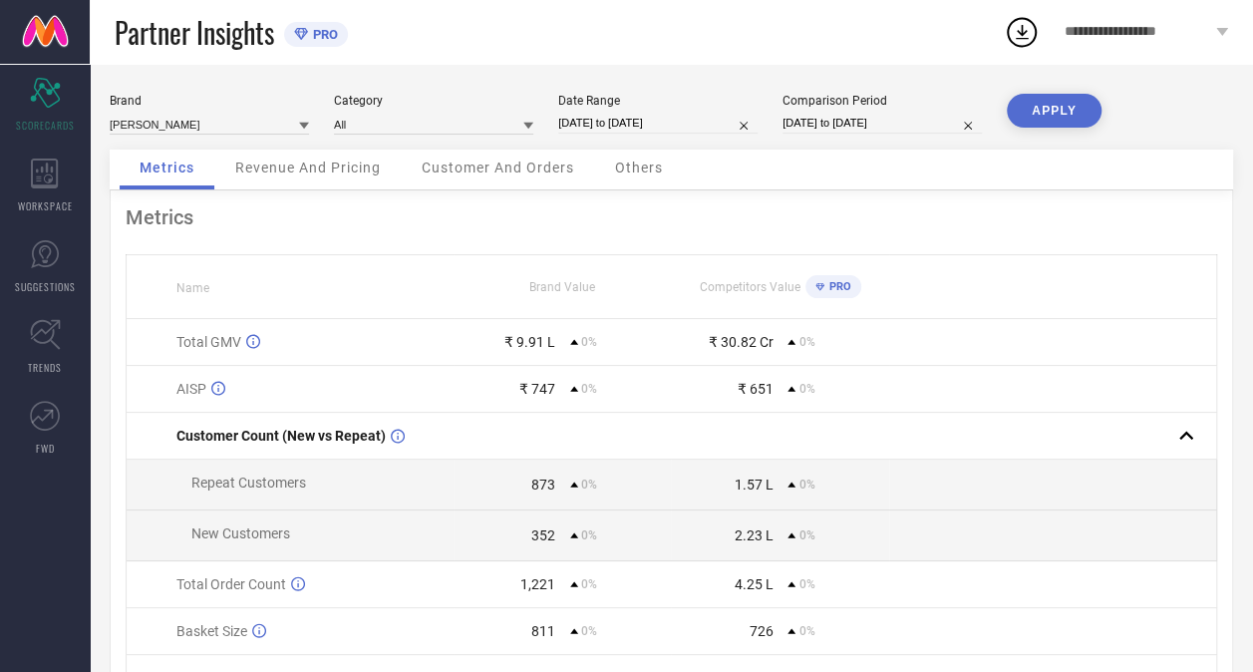
select select "8"
select select "2025"
select select "9"
select select "2025"
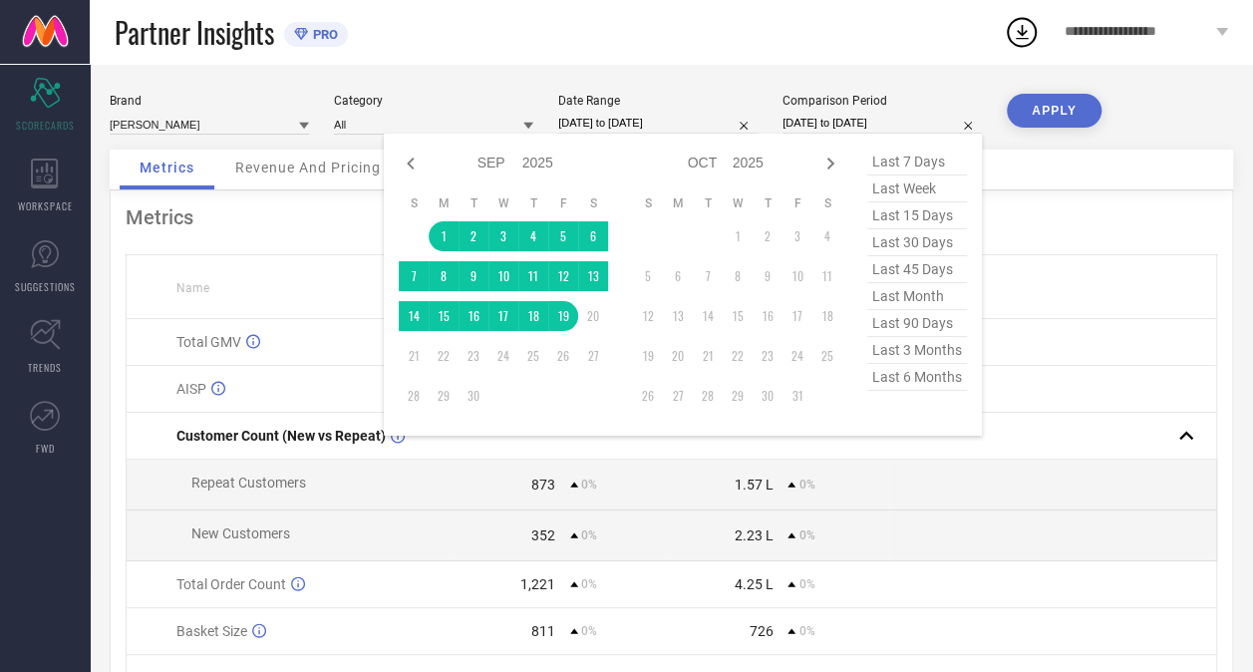
click at [833, 122] on input "[DATE] to [DATE]" at bounding box center [881, 123] width 199 height 21
click at [412, 162] on icon at bounding box center [411, 164] width 24 height 24
select select "7"
select select "2025"
select select "8"
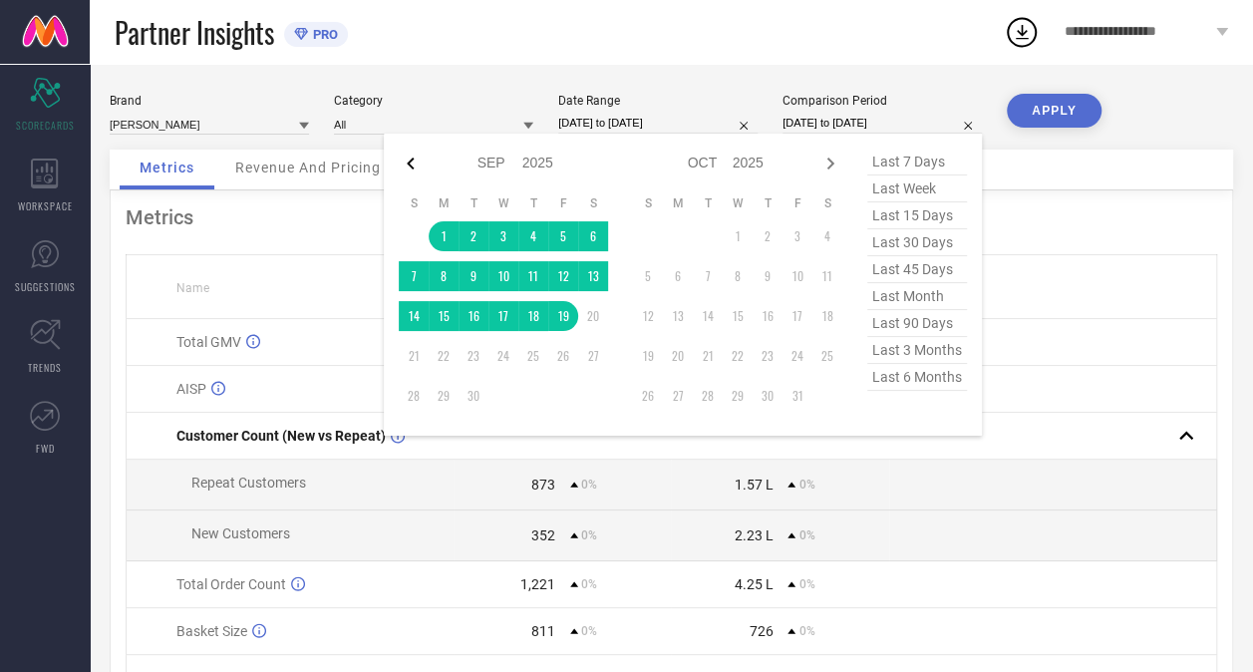
select select "2025"
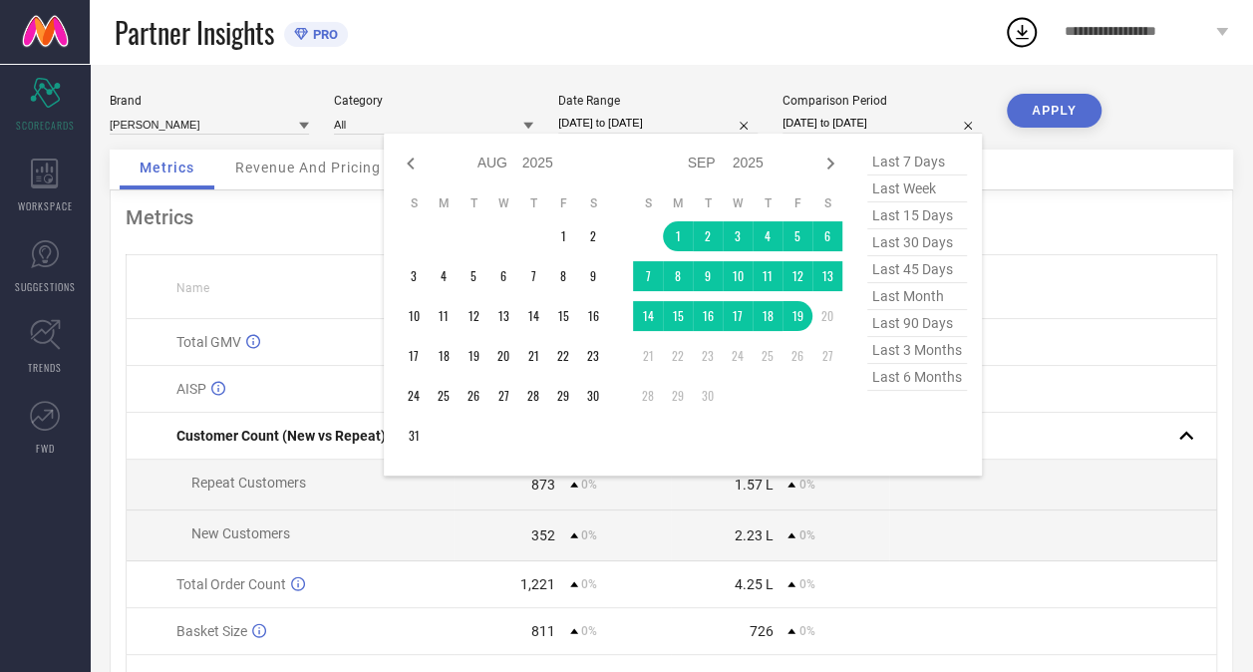
click at [412, 162] on icon at bounding box center [411, 164] width 24 height 24
select select "6"
select select "2025"
select select "7"
select select "2025"
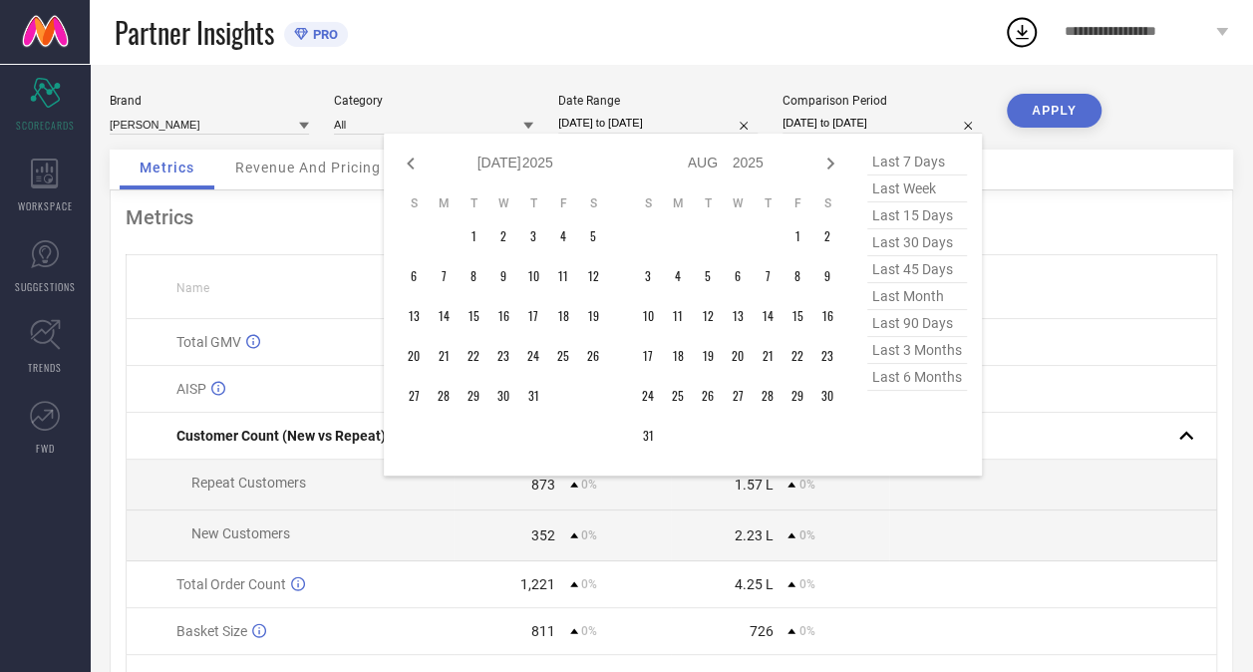
click at [412, 162] on icon at bounding box center [411, 164] width 24 height 24
select select "5"
select select "2025"
select select "6"
select select "2025"
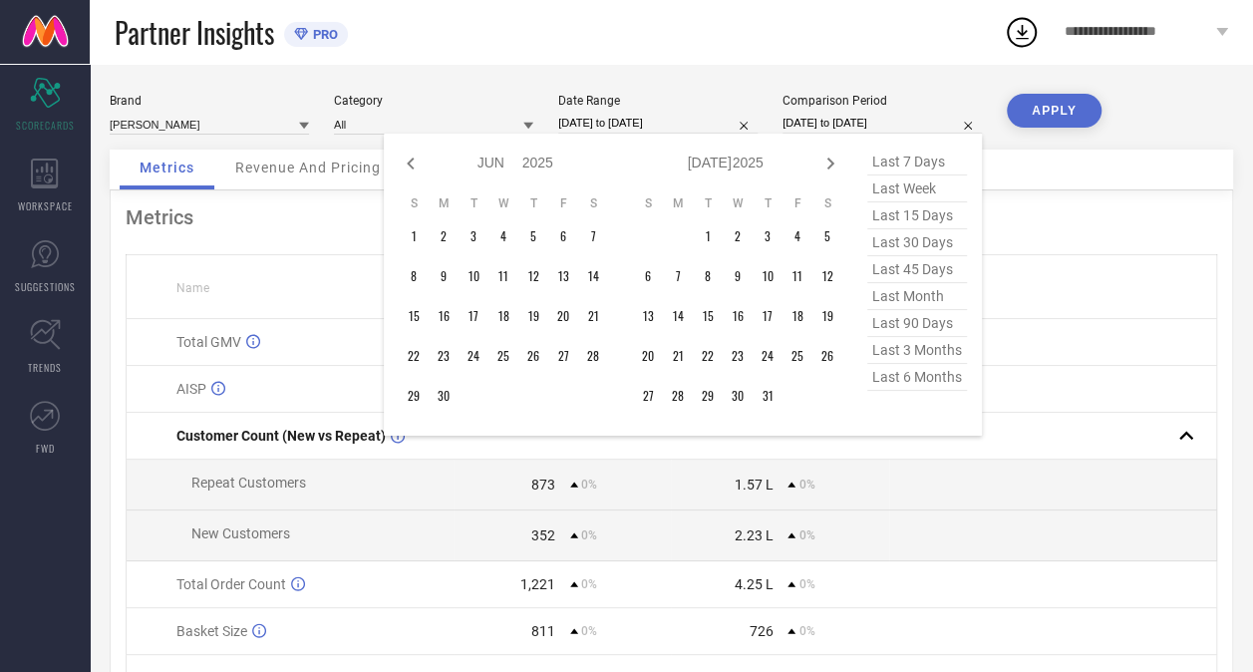
click at [412, 162] on icon at bounding box center [411, 164] width 24 height 24
select select "4"
select select "2025"
select select "5"
select select "2025"
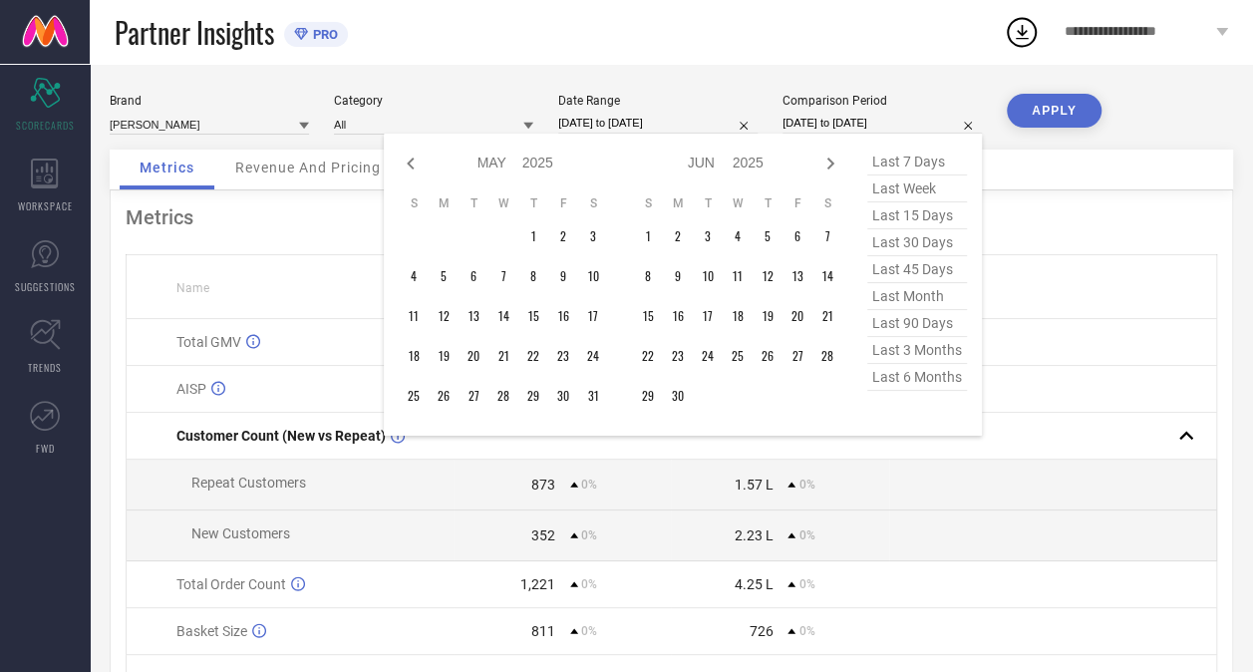
click at [412, 162] on icon at bounding box center [411, 164] width 24 height 24
select select "3"
select select "2025"
select select "4"
select select "2025"
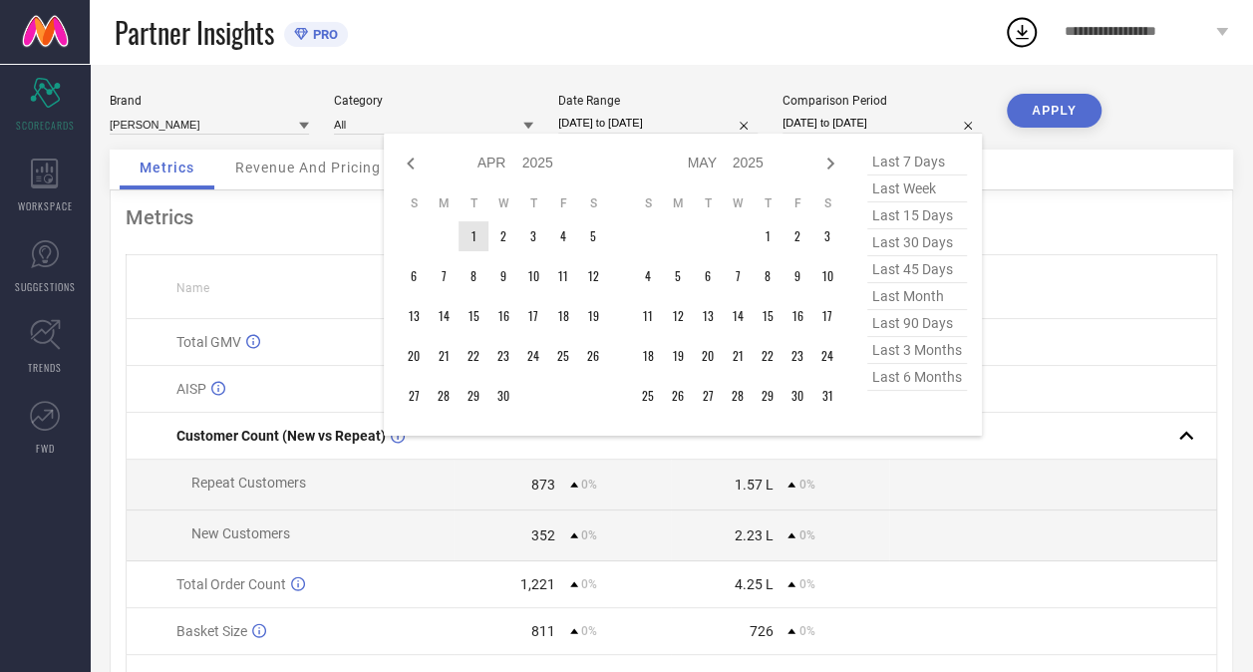
type input "After [DATE]"
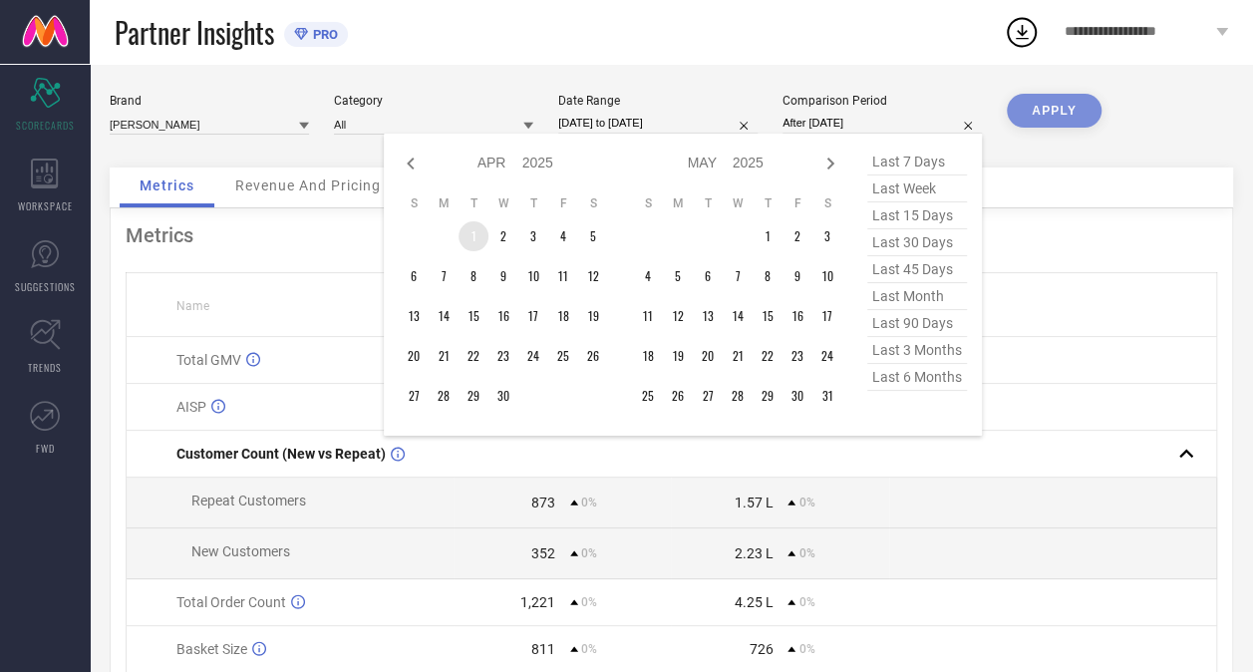
click at [472, 234] on td "1" at bounding box center [474, 236] width 30 height 30
click at [831, 163] on icon at bounding box center [830, 163] width 7 height 12
select select "4"
select select "2025"
select select "5"
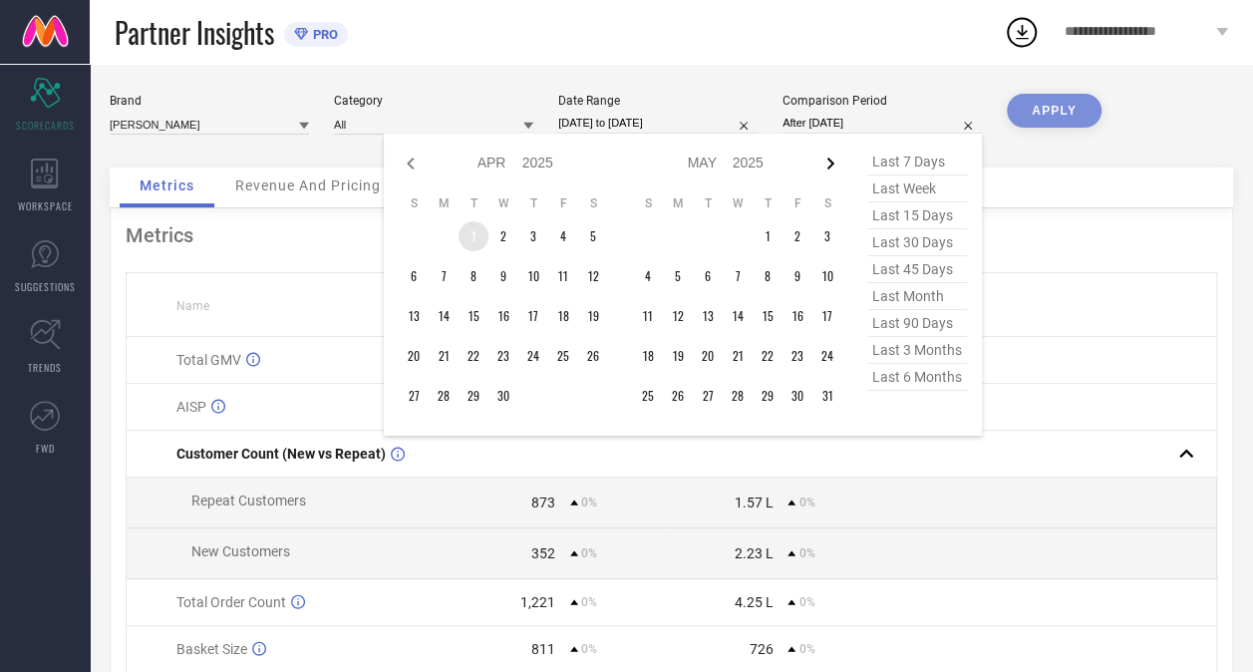
select select "2025"
click at [831, 163] on icon at bounding box center [830, 163] width 7 height 12
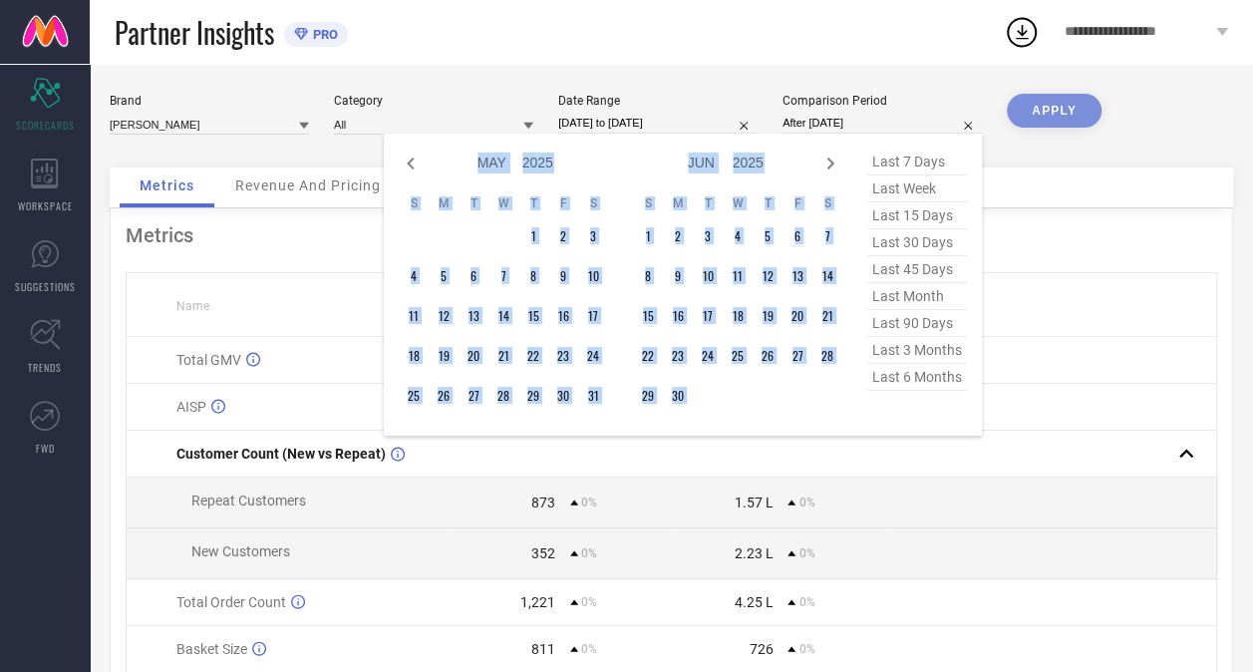
select select "6"
select select "2025"
select select "7"
select select "2025"
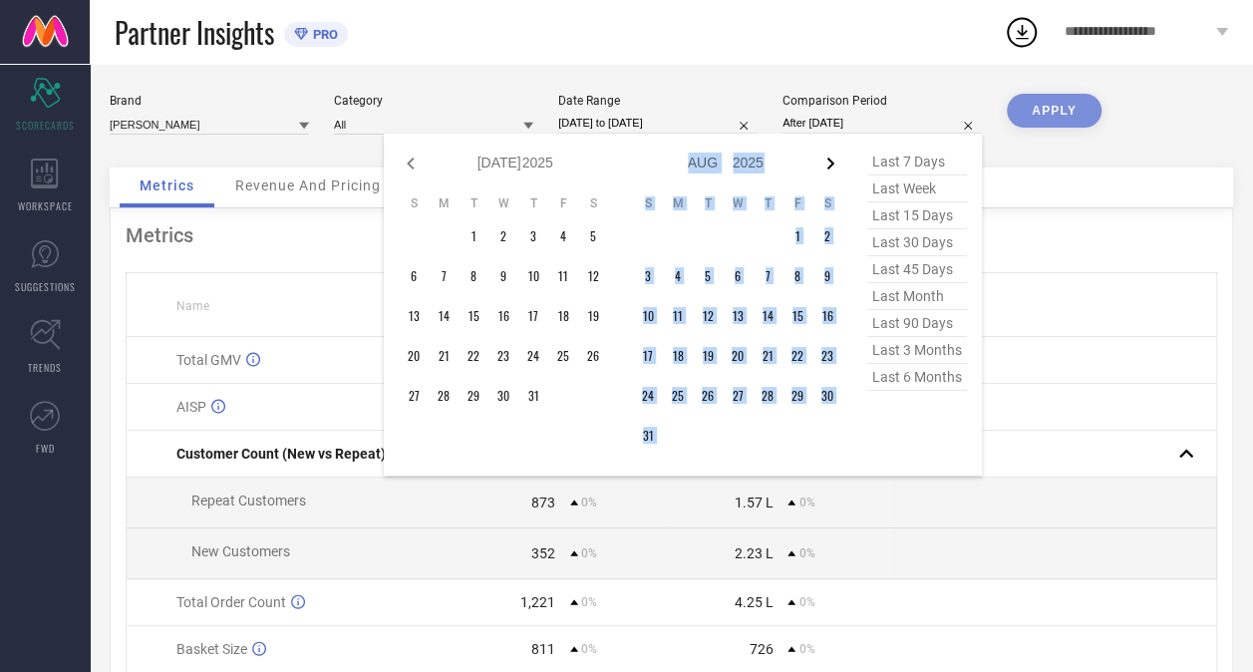
click at [831, 163] on icon at bounding box center [830, 163] width 7 height 12
select select "7"
select select "2025"
select select "8"
select select "2025"
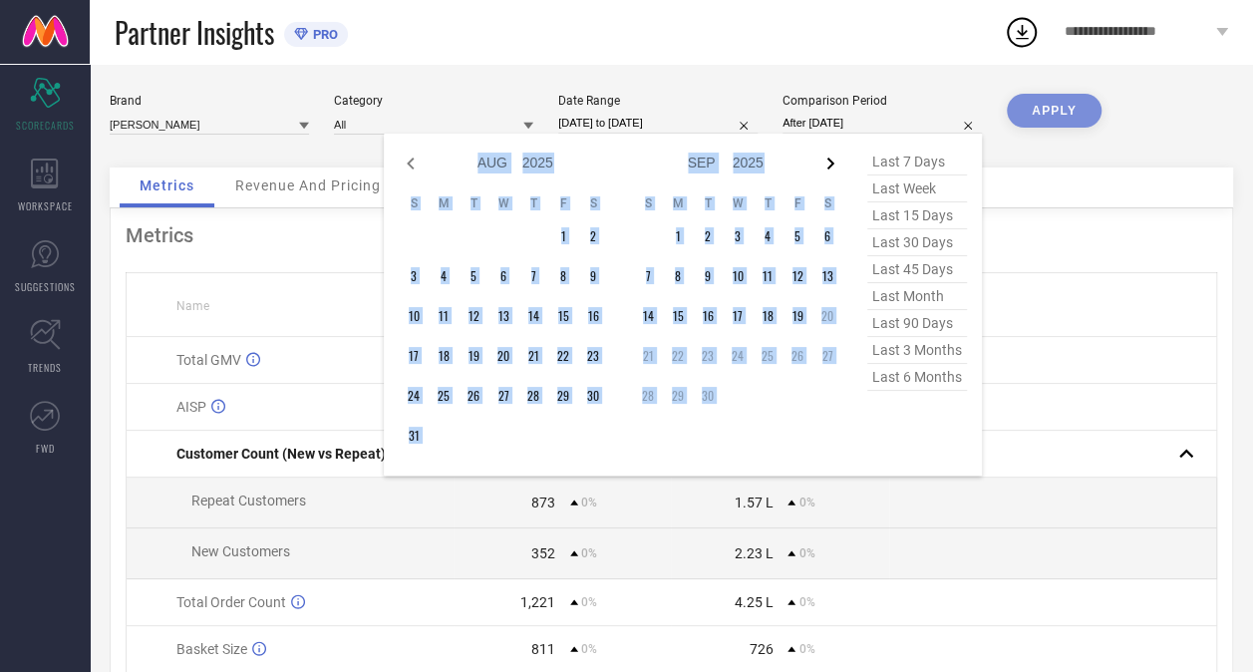
click at [831, 163] on icon at bounding box center [830, 163] width 7 height 12
select select "8"
select select "2025"
select select "9"
select select "2025"
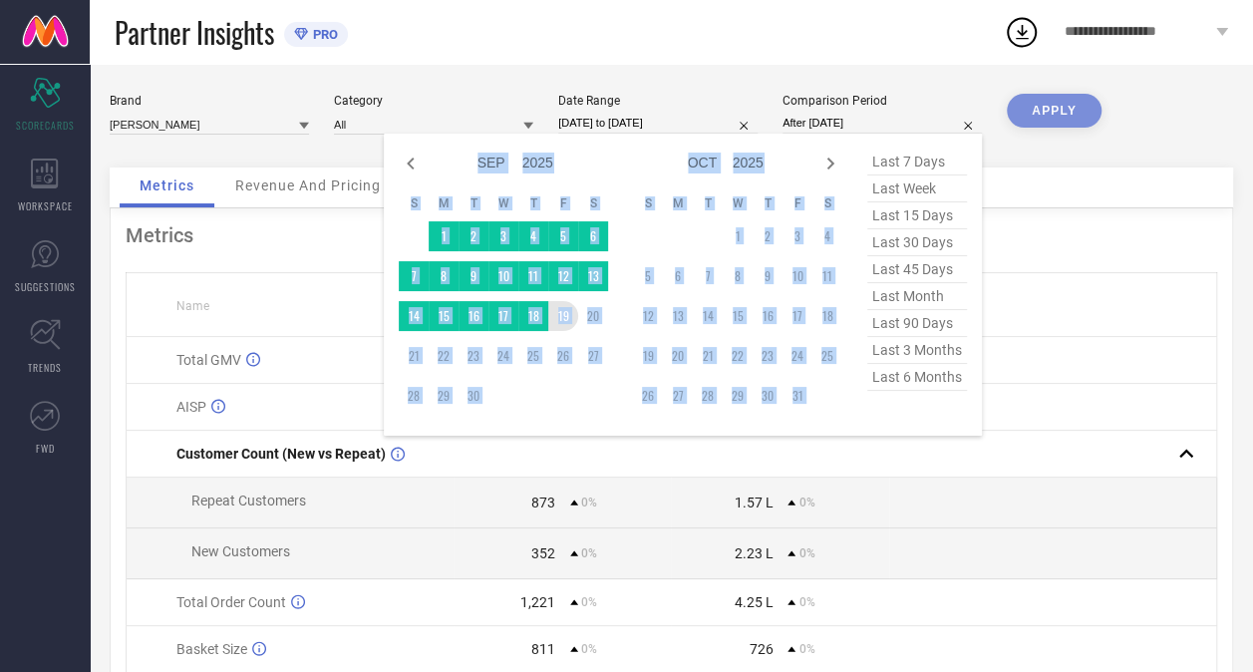
type input "[DATE] to [DATE]"
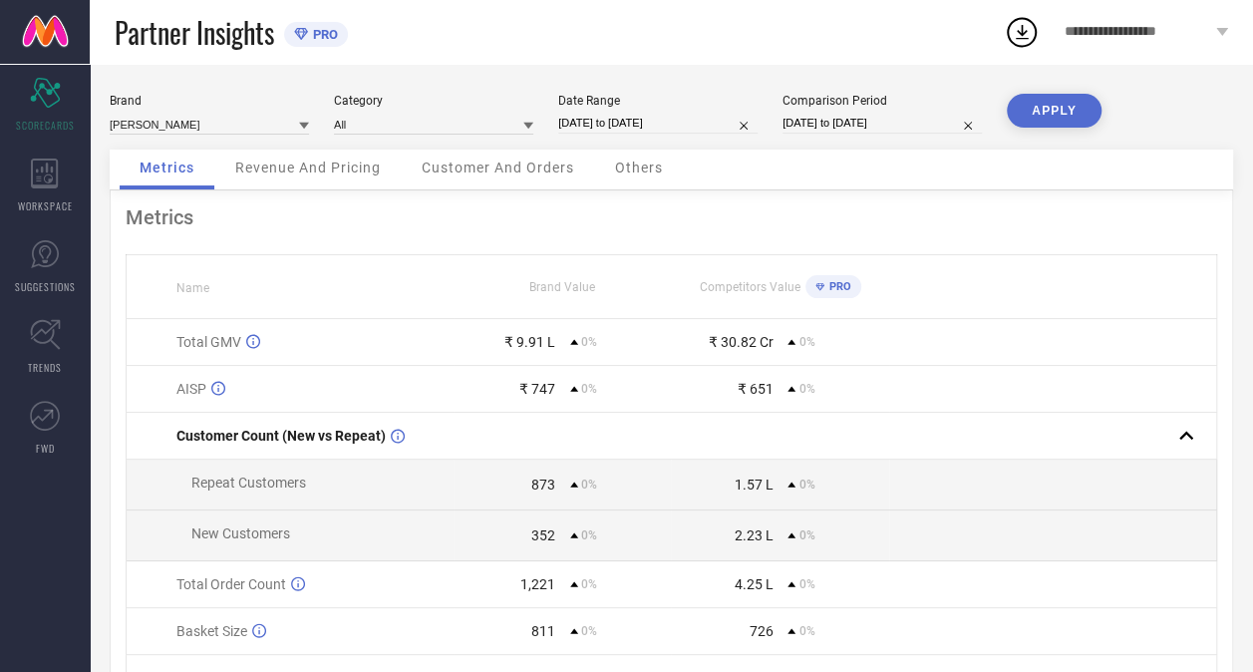
click at [1033, 102] on button "APPLY" at bounding box center [1054, 111] width 95 height 34
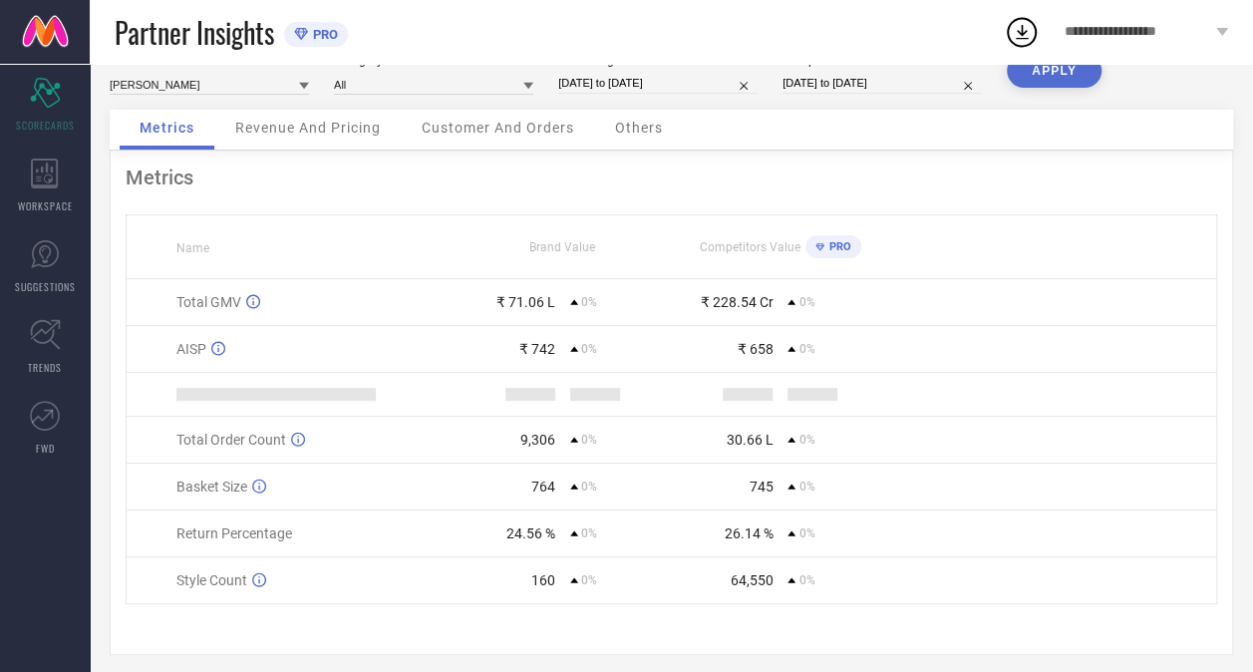
scroll to position [56, 0]
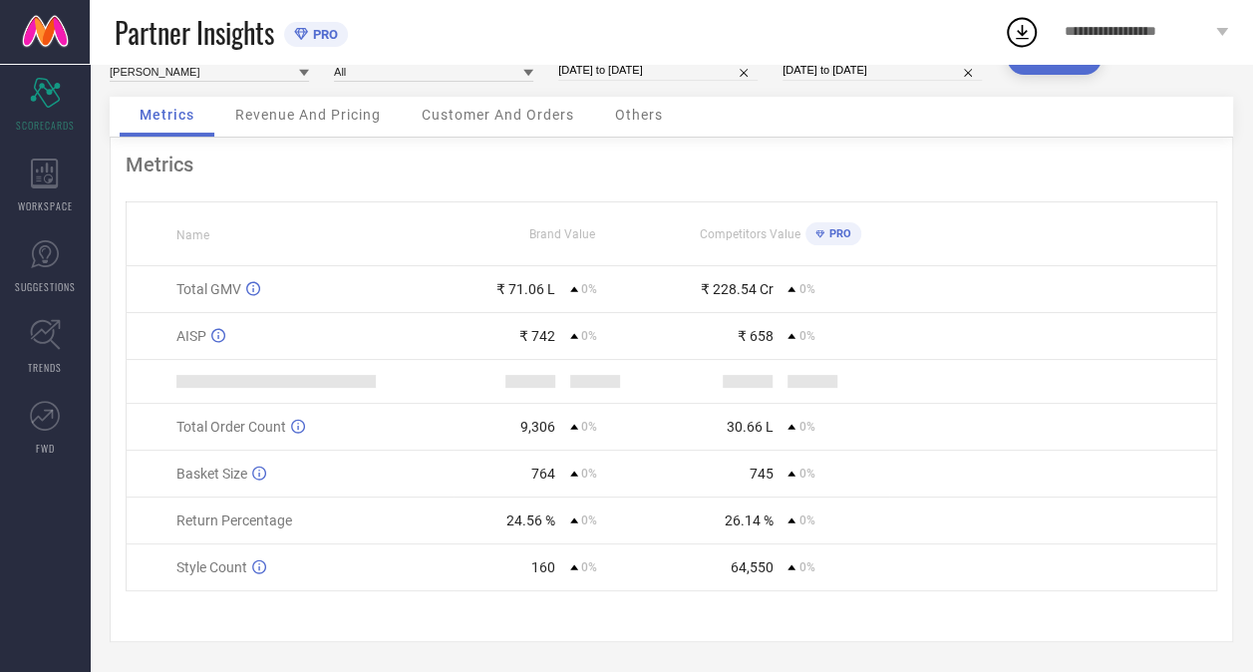
click at [313, 114] on span "Revenue And Pricing" at bounding box center [308, 115] width 146 height 16
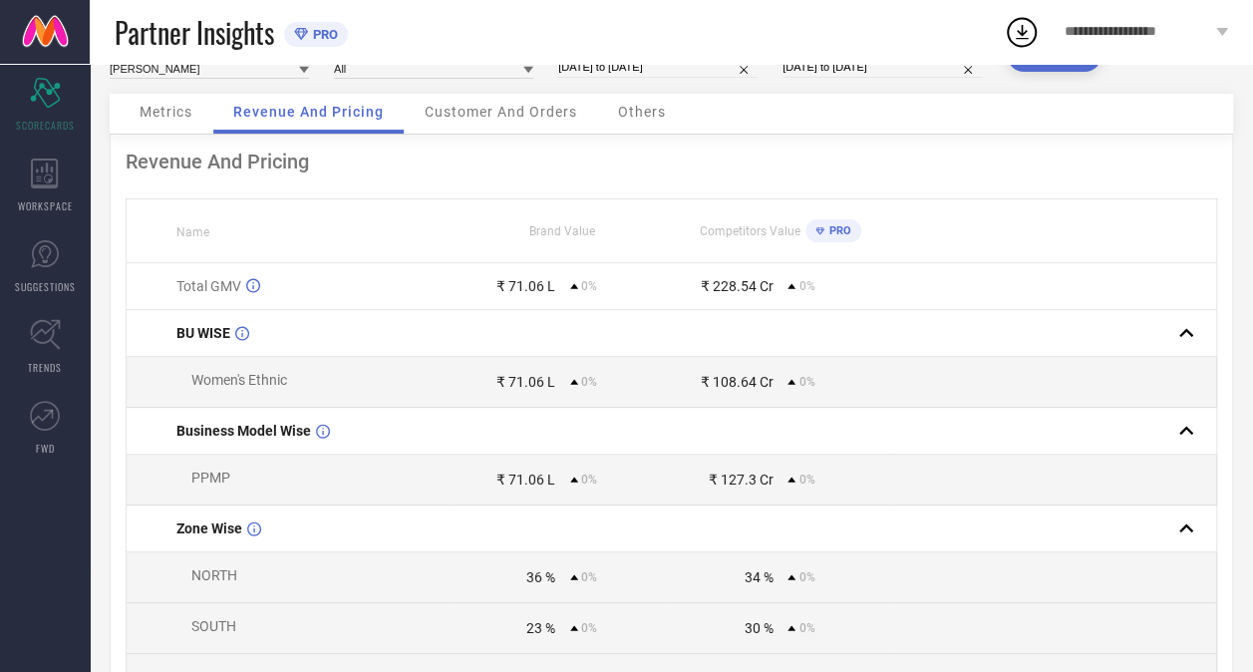
click at [470, 112] on span "Customer And Orders" at bounding box center [501, 112] width 153 height 16
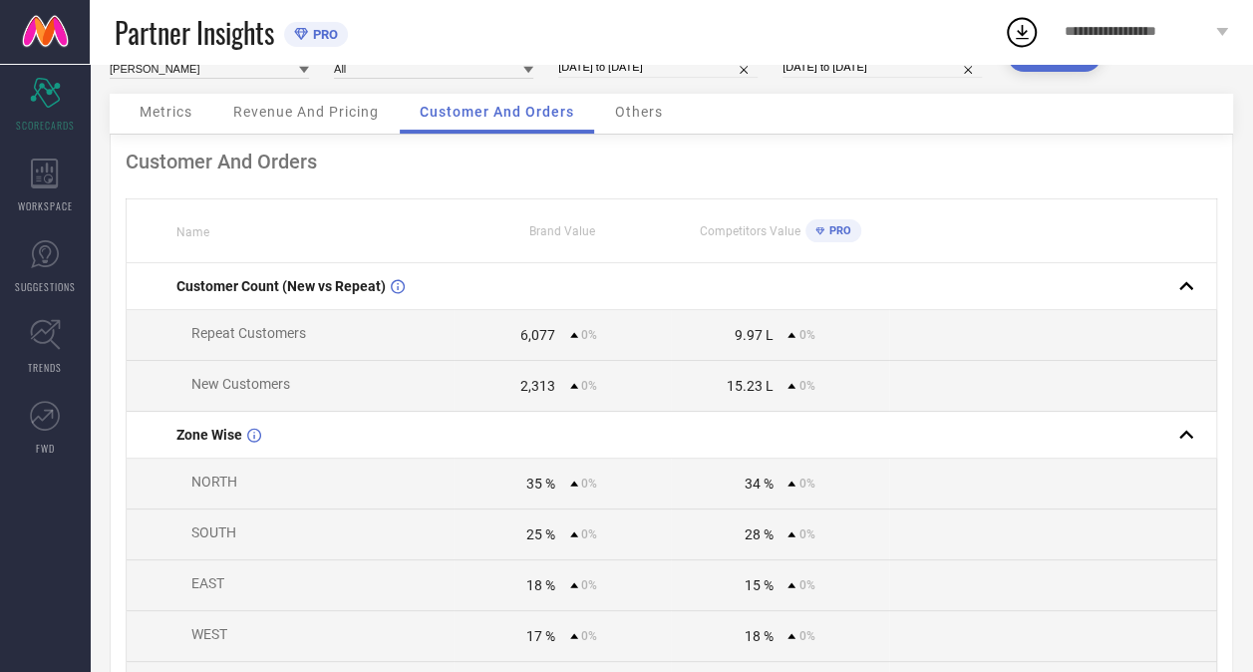
click at [630, 106] on span "Others" at bounding box center [639, 112] width 48 height 16
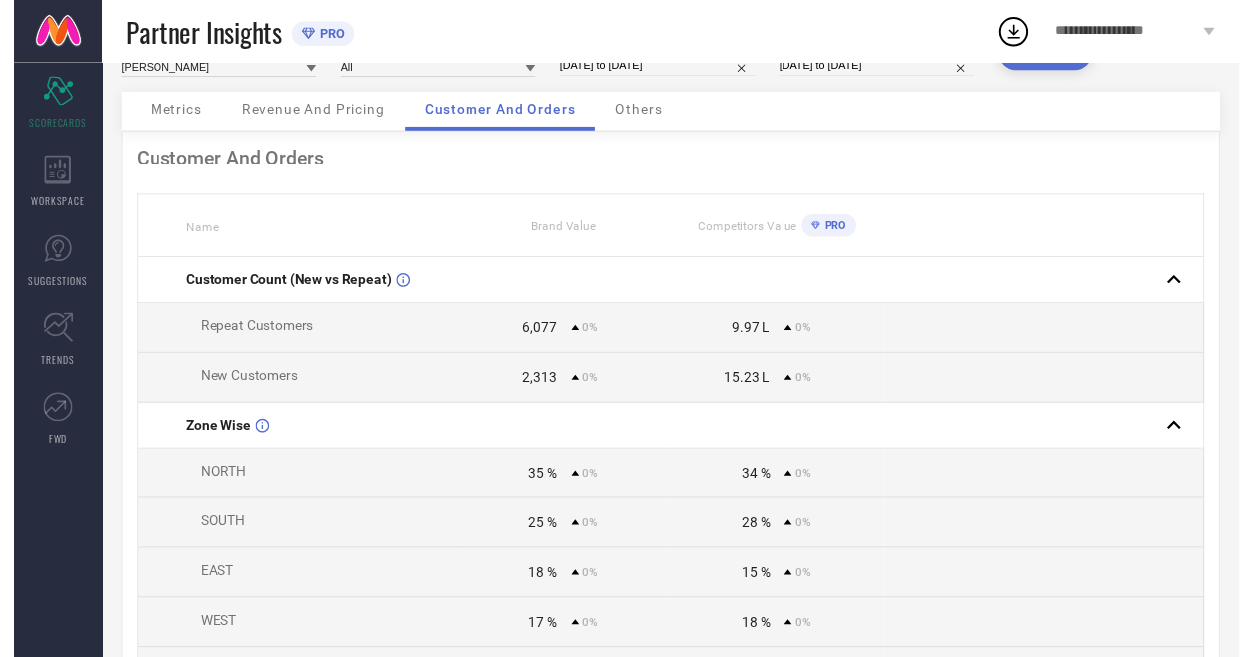
scroll to position [0, 0]
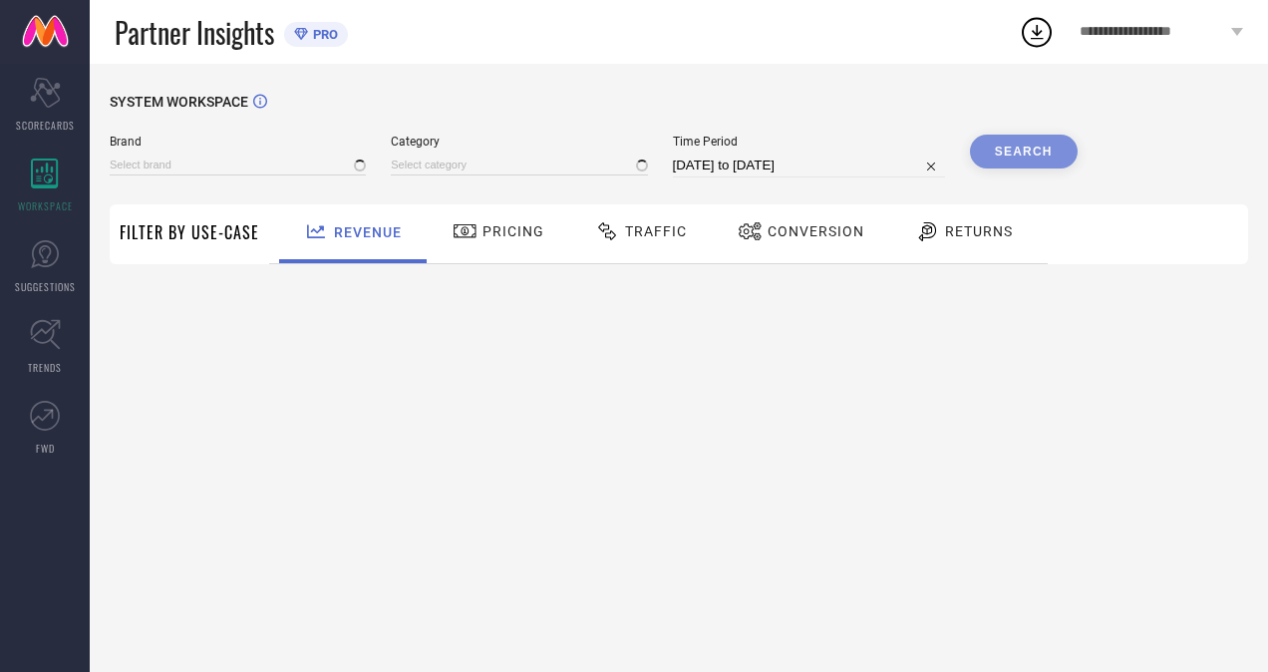
type input "[PERSON_NAME]"
type input "All"
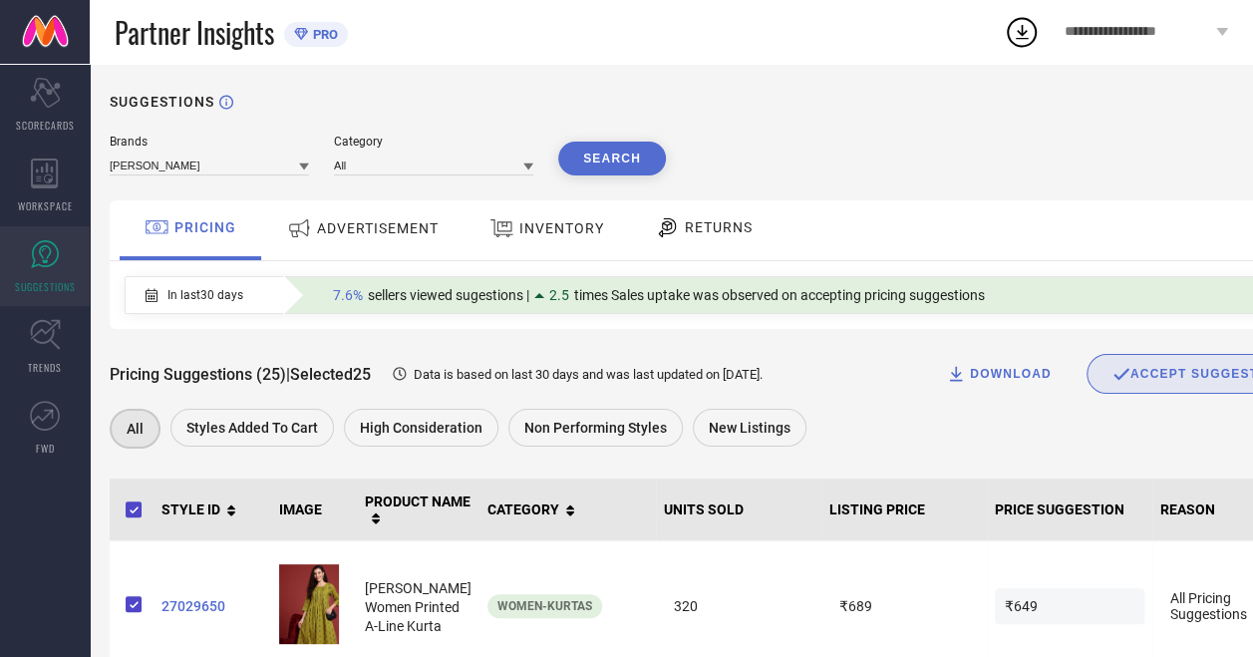
click at [390, 232] on span "ADVERTISEMENT" at bounding box center [378, 228] width 122 height 16
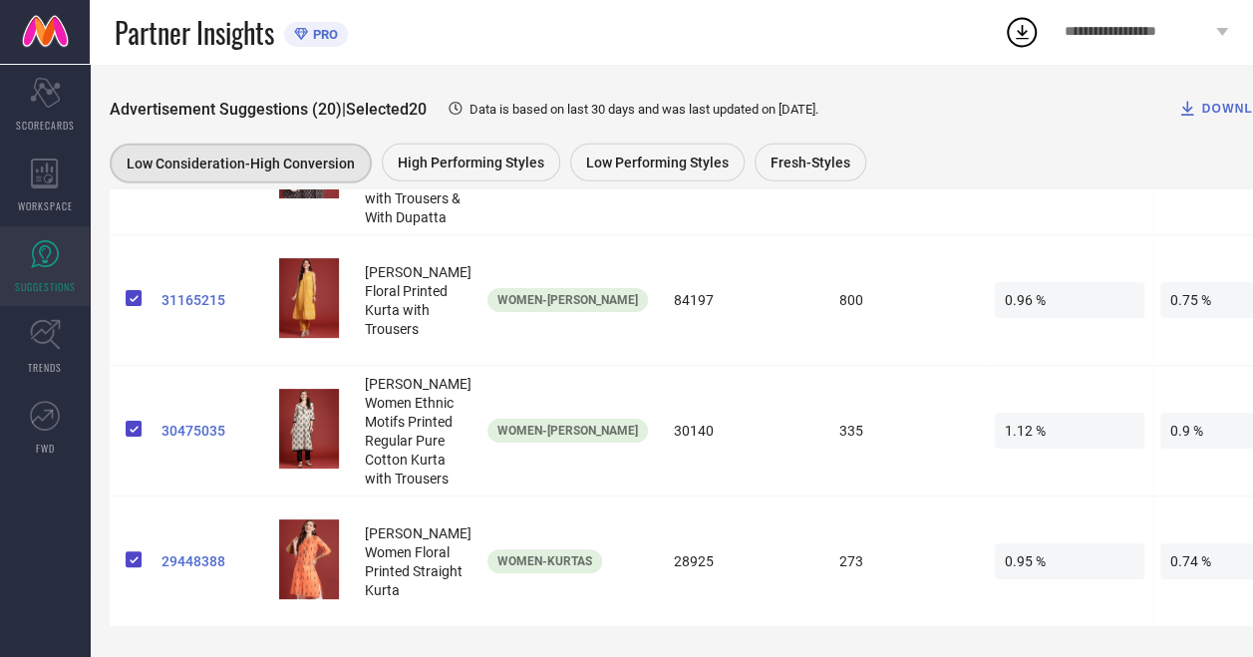
scroll to position [2791, 0]
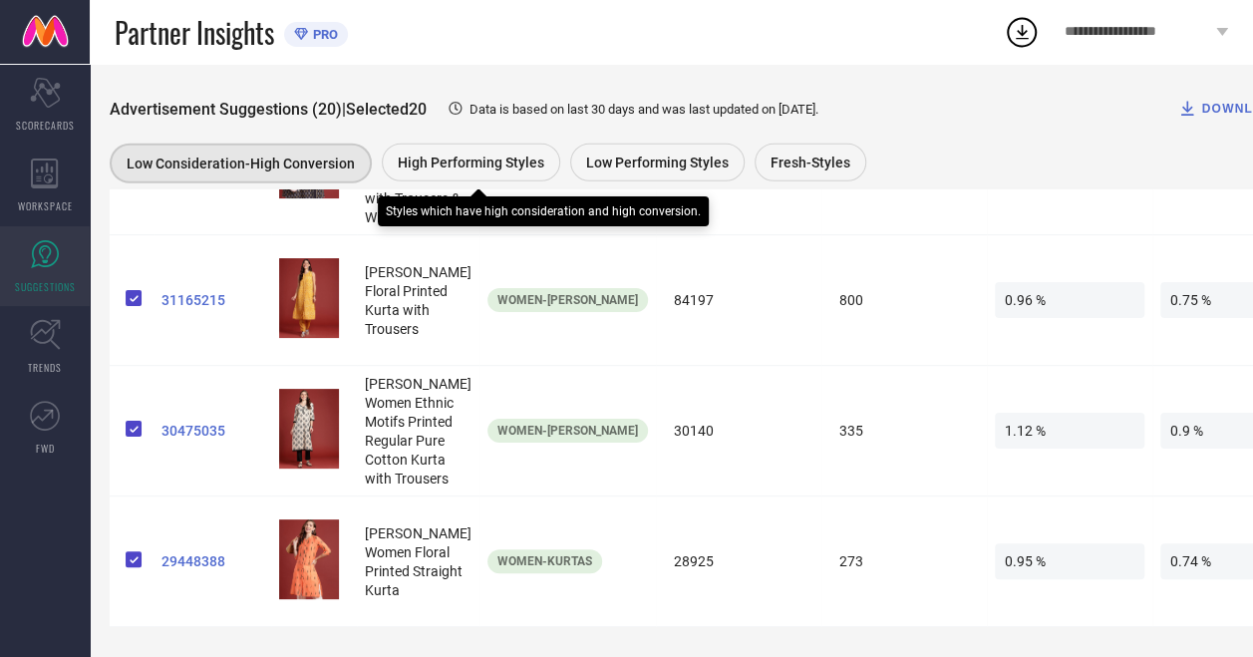
click at [470, 166] on span "High Performing Styles" at bounding box center [471, 162] width 147 height 16
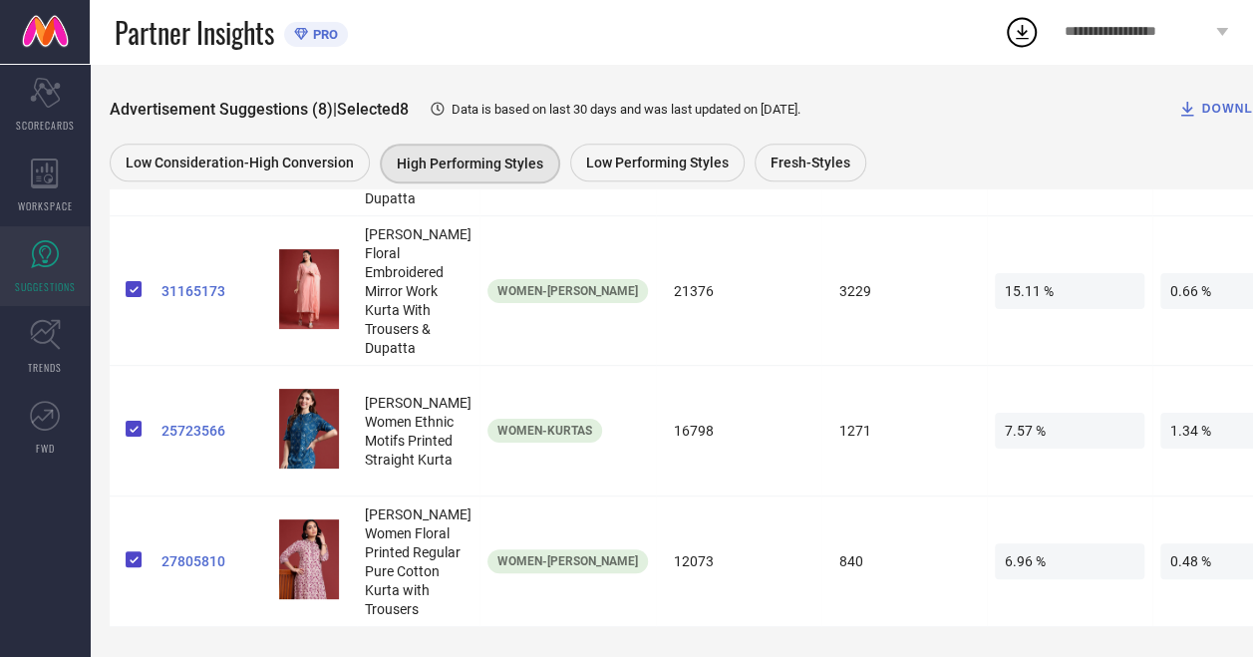
scroll to position [1226, 0]
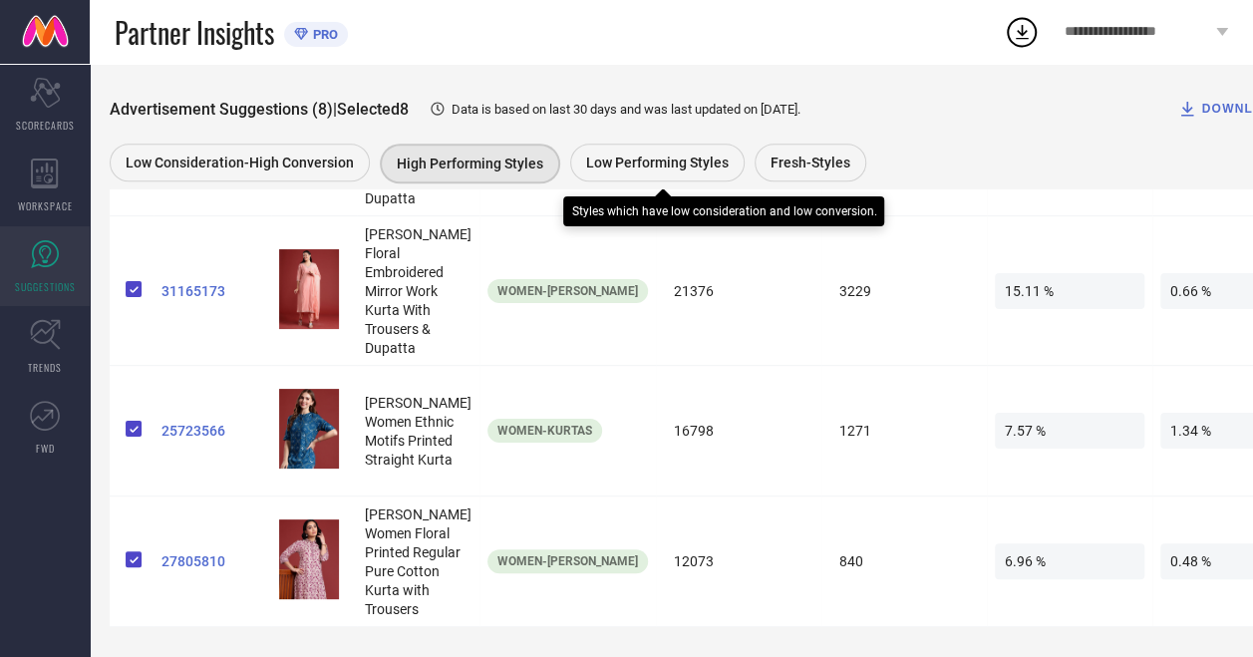
click at [659, 168] on span "Low Performing Styles" at bounding box center [657, 162] width 143 height 16
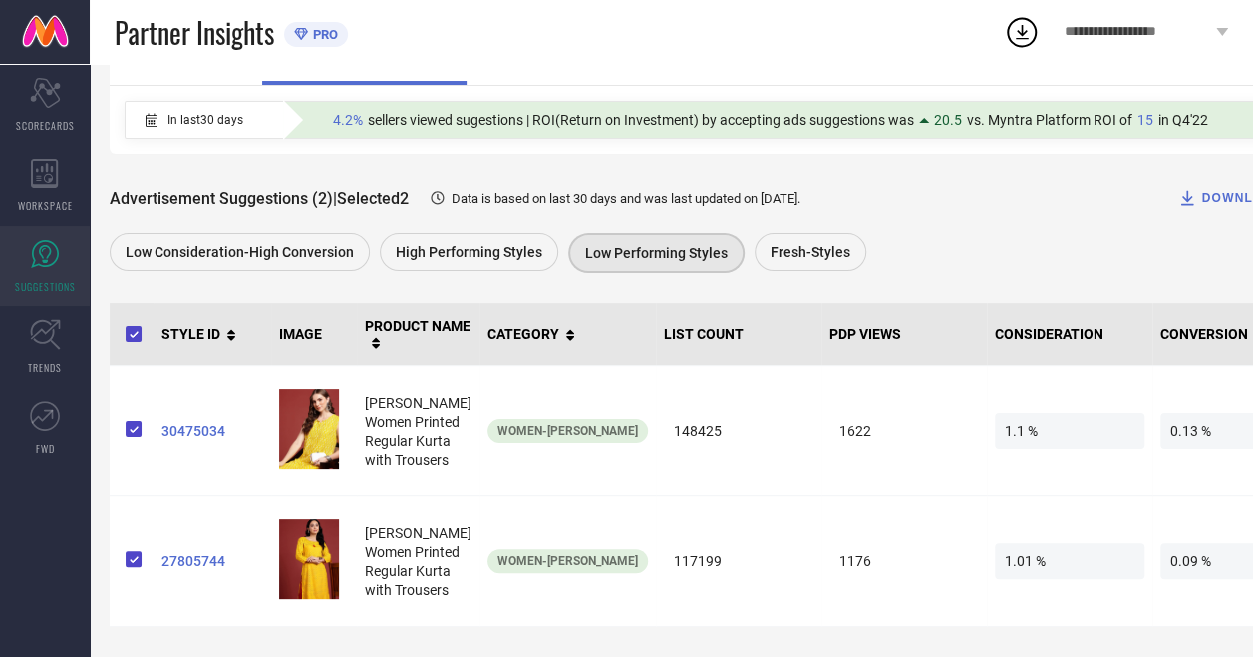
scroll to position [221, 0]
click at [802, 244] on span "Fresh-Styles" at bounding box center [810, 252] width 80 height 16
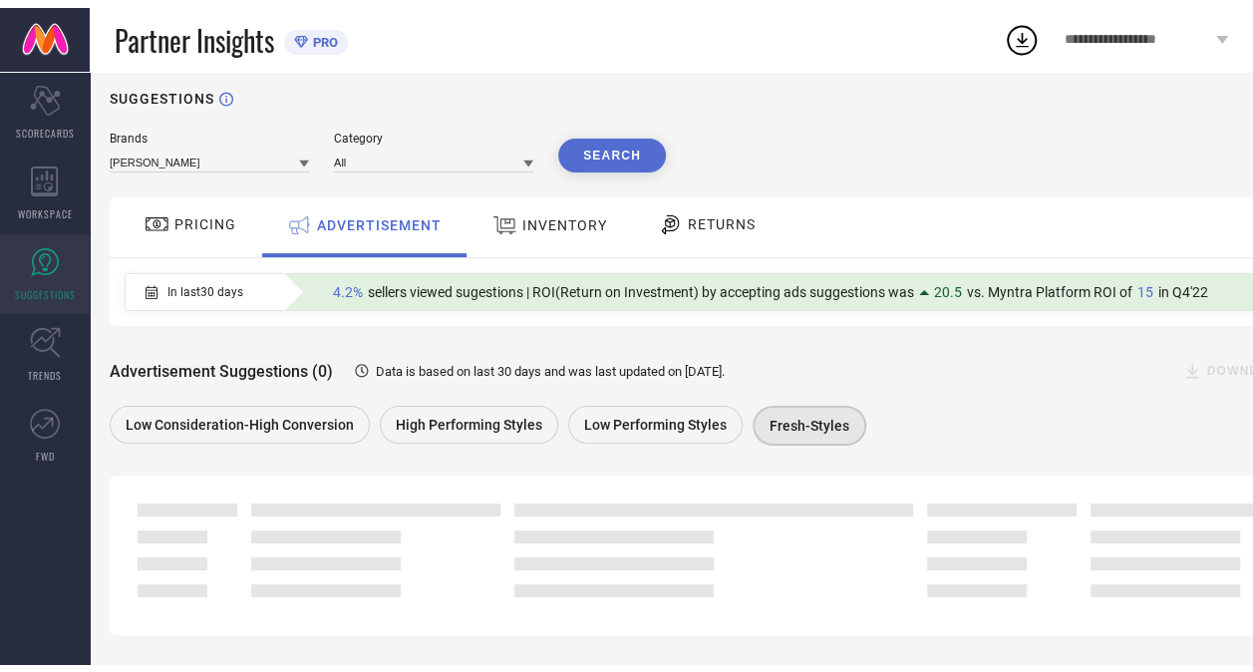
scroll to position [144, 0]
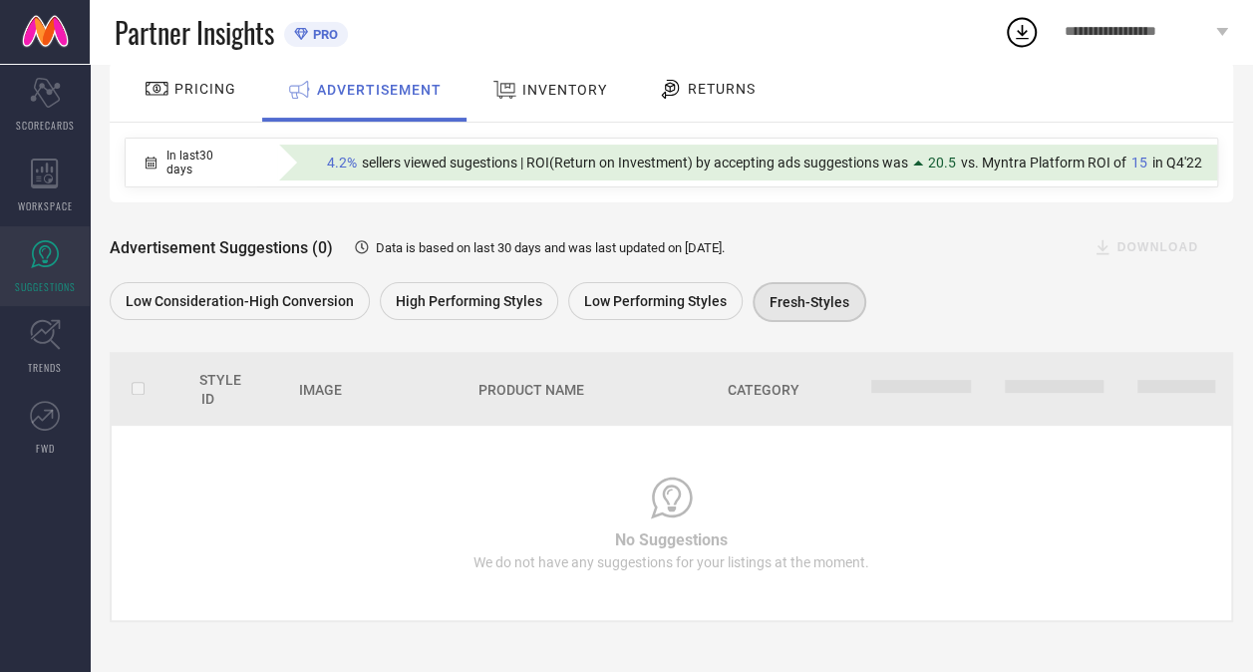
click at [567, 90] on span "INVENTORY" at bounding box center [564, 90] width 85 height 16
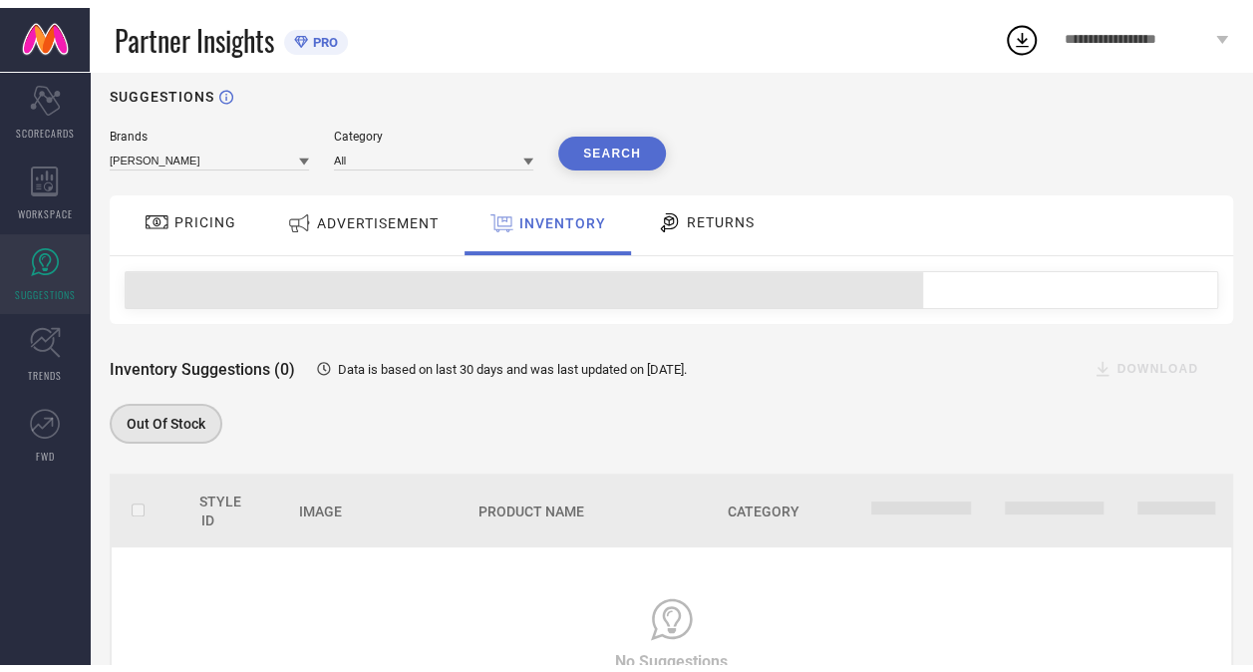
scroll to position [130, 0]
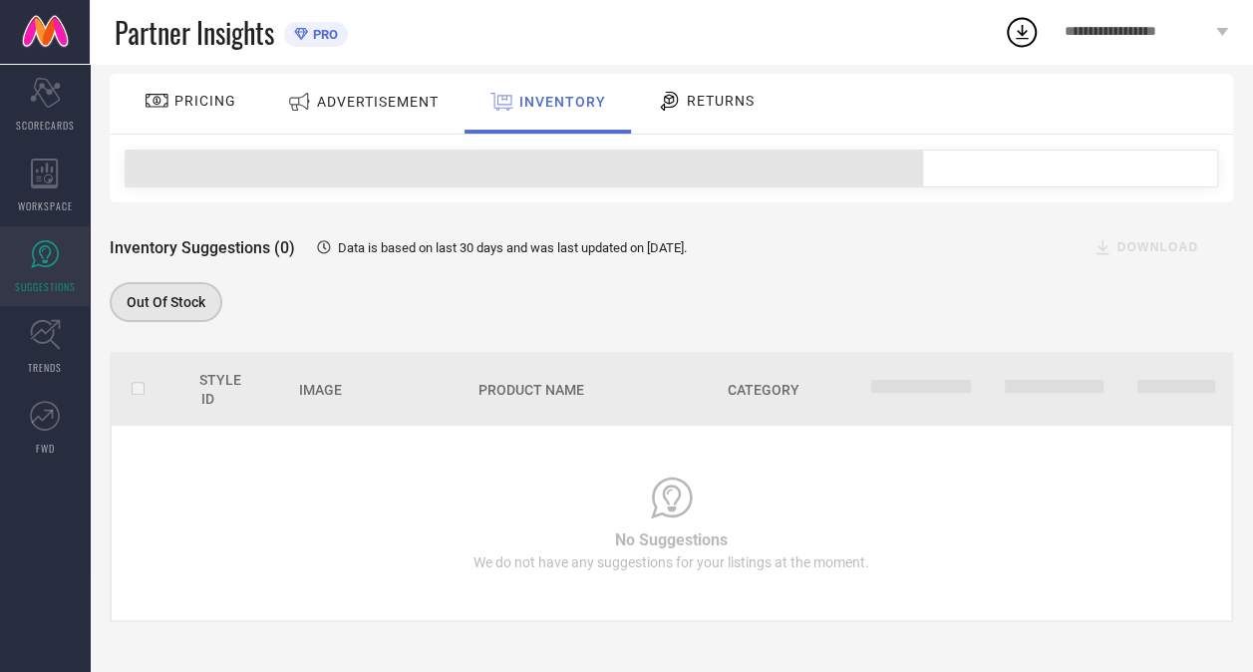
click at [567, 90] on div "INVENTORY" at bounding box center [547, 102] width 127 height 36
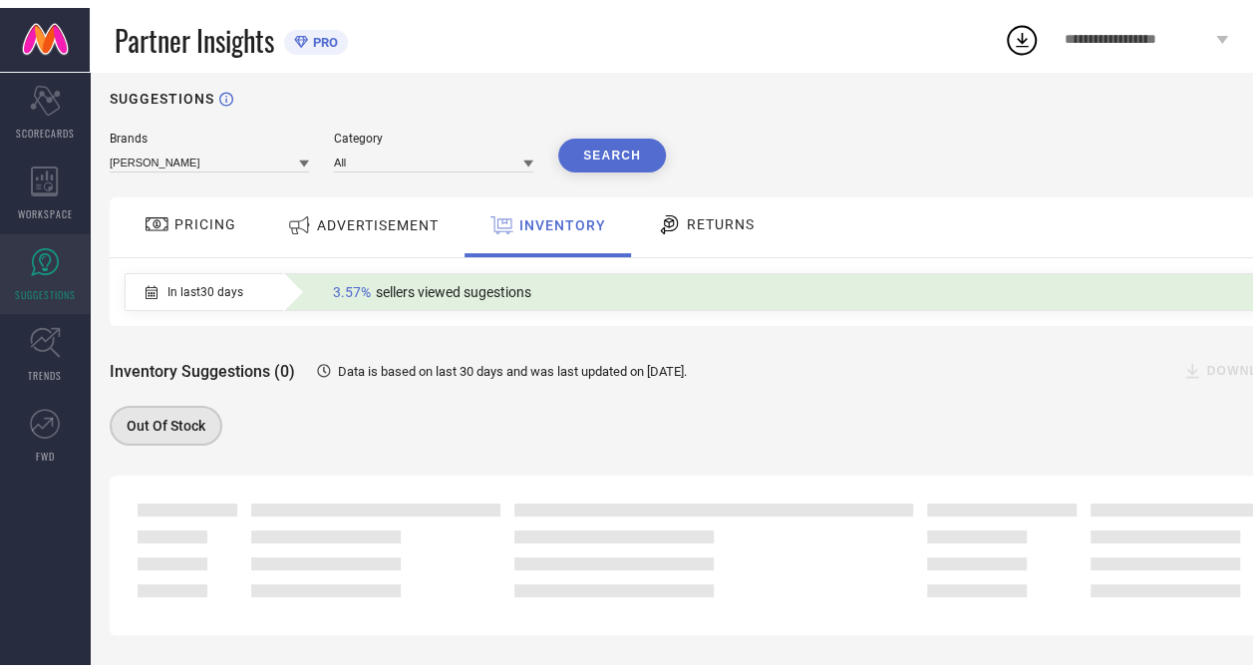
scroll to position [131, 0]
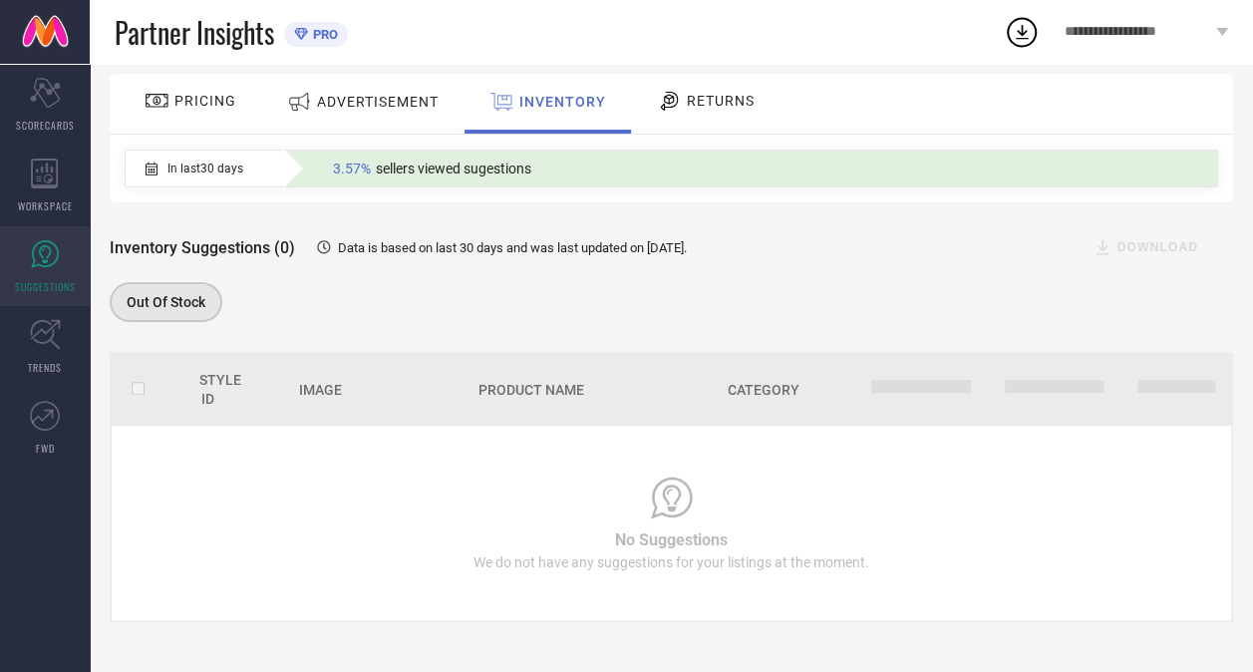
click at [692, 94] on span "RETURNS" at bounding box center [721, 101] width 68 height 16
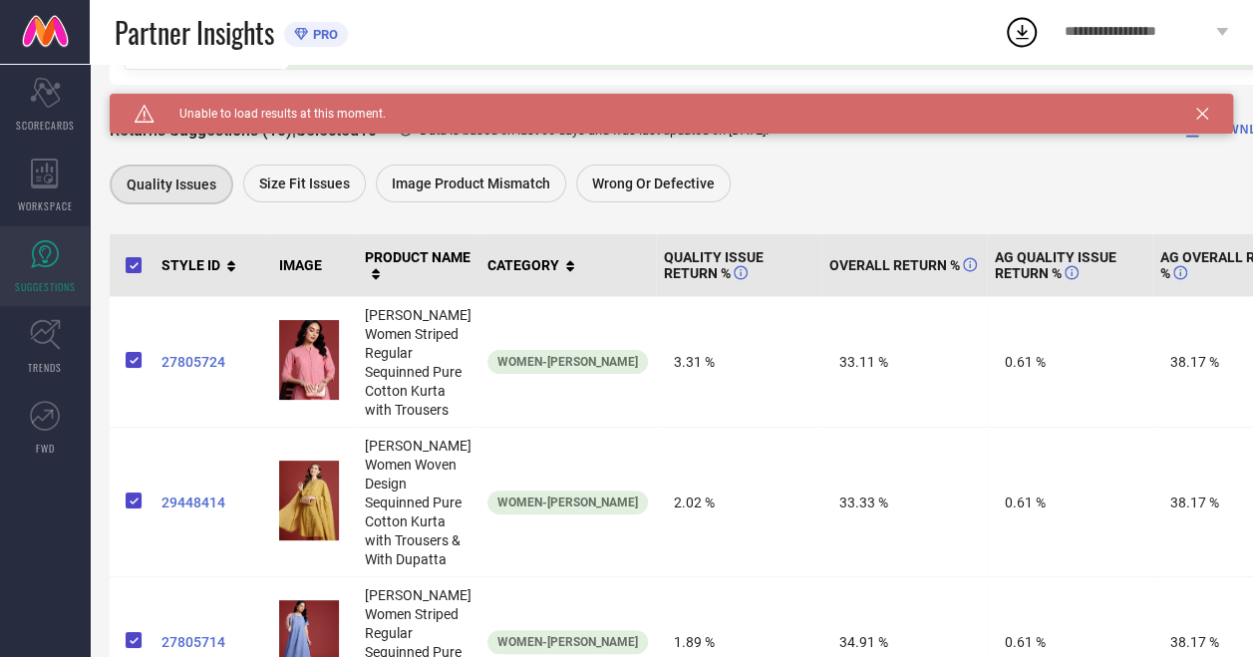
scroll to position [0, 0]
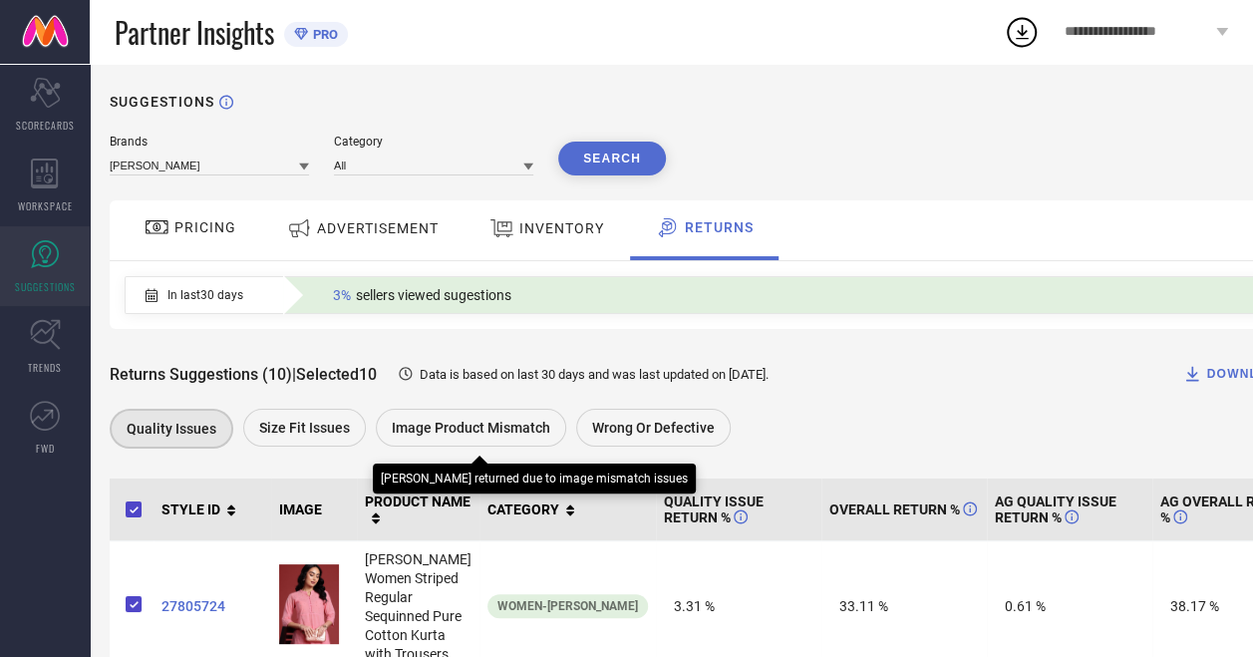
click at [459, 426] on span "Image product mismatch" at bounding box center [471, 428] width 158 height 16
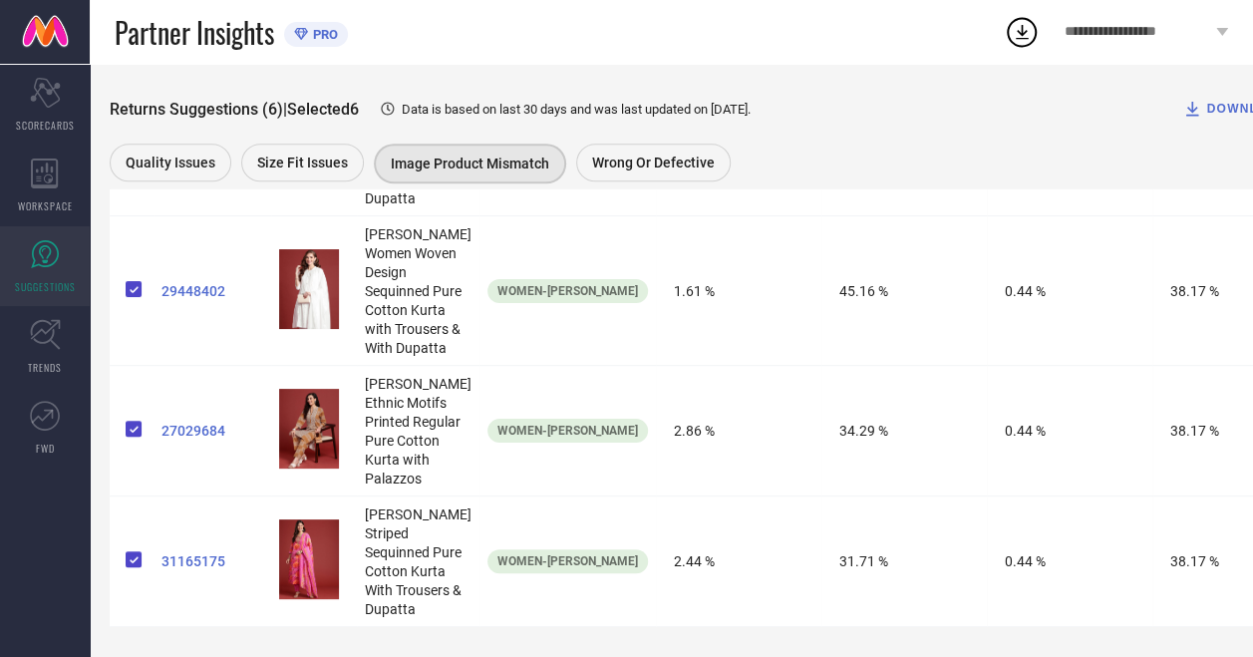
scroll to position [1150, 0]
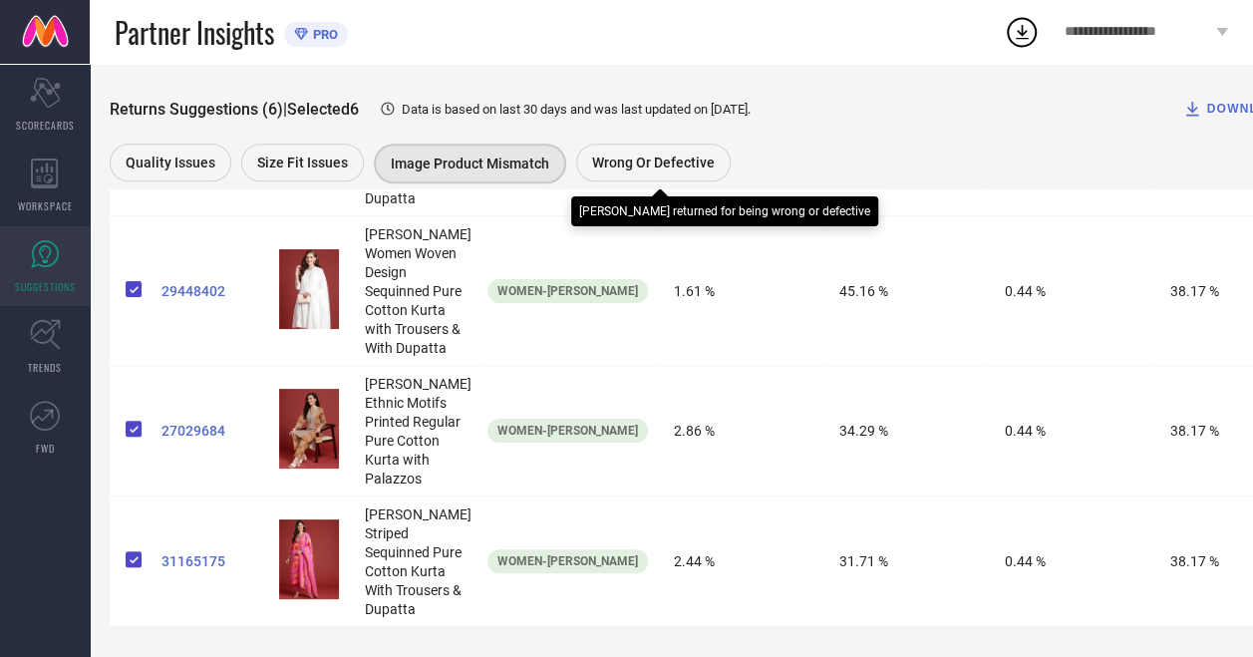
click at [640, 161] on span "Wrong or Defective" at bounding box center [653, 162] width 123 height 16
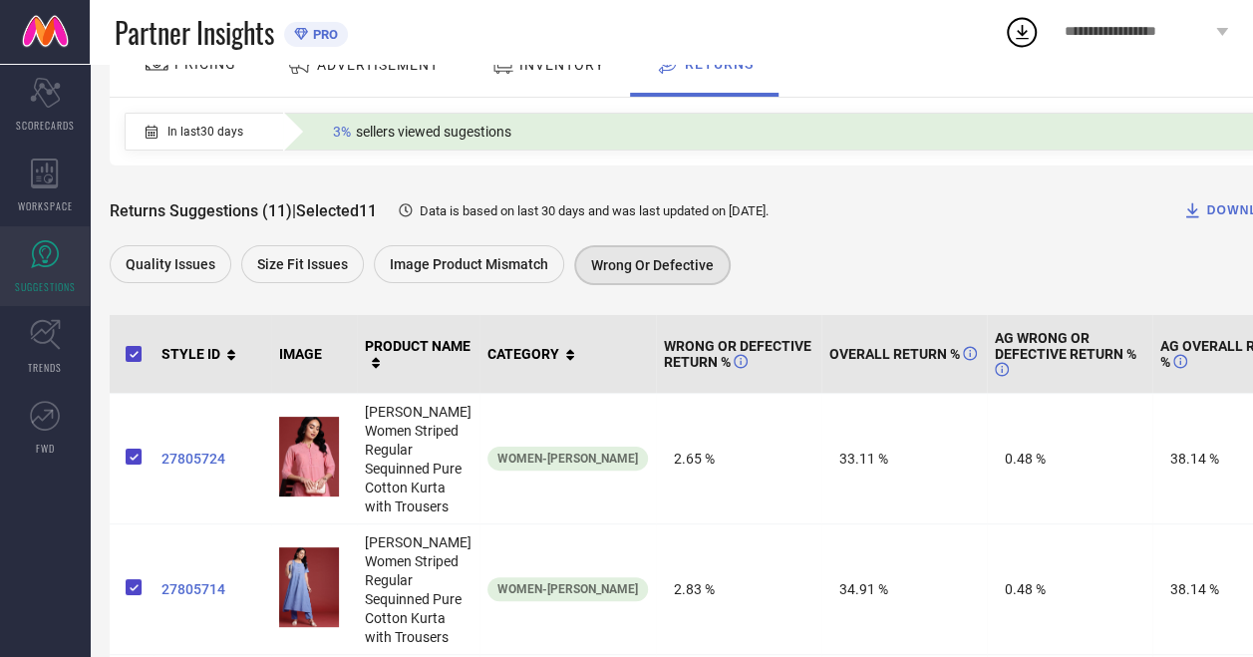
scroll to position [0, 0]
